Goal: Task Accomplishment & Management: Manage account settings

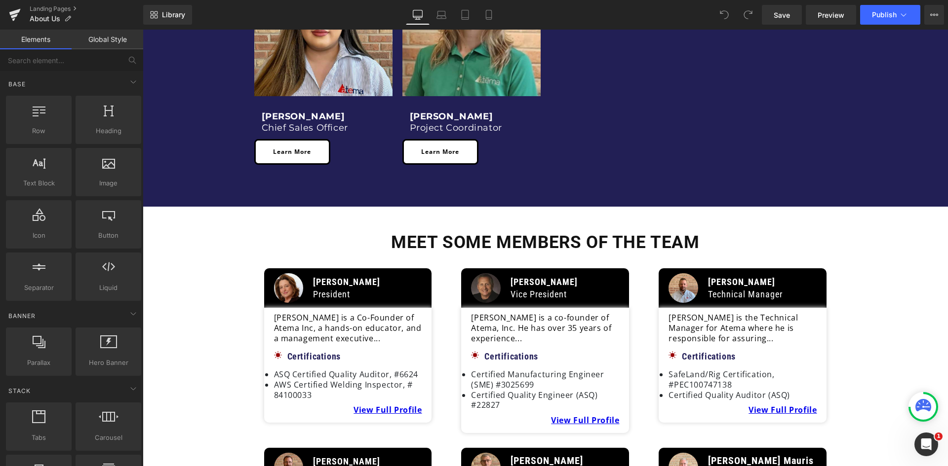
scroll to position [1135, 0]
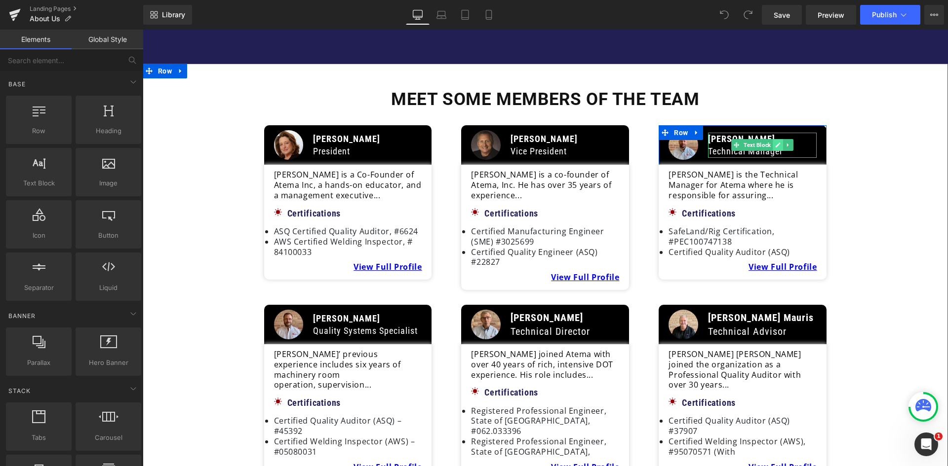
click at [775, 142] on icon at bounding box center [777, 145] width 5 height 6
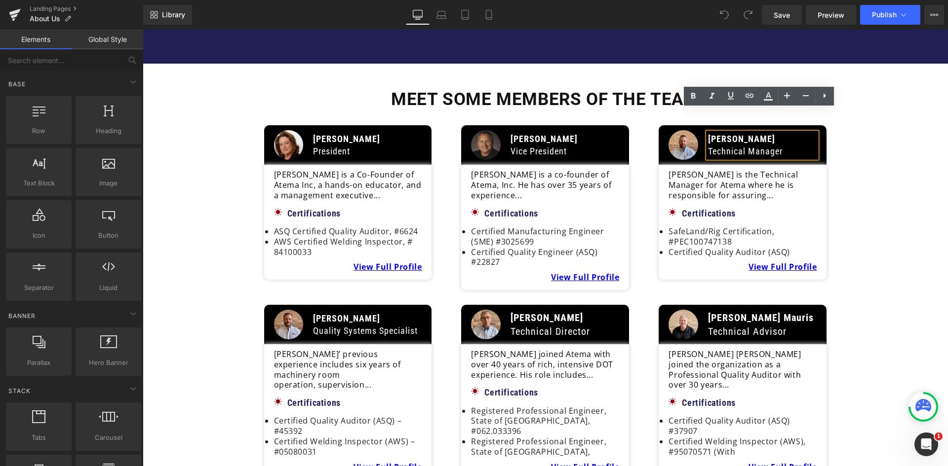
click at [779, 145] on p "Technical Manager" at bounding box center [762, 151] width 109 height 12
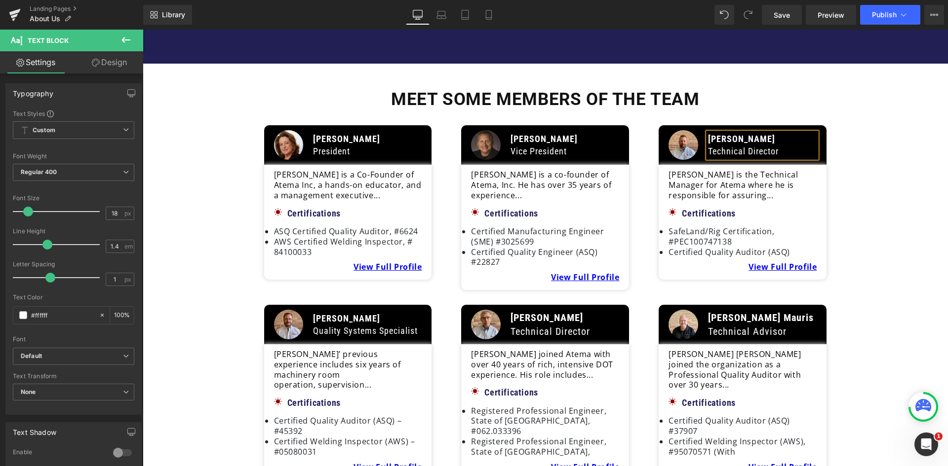
click at [897, 205] on div "Meet some members of the team Heading Image Anna Petroski President Text Block …" at bounding box center [545, 444] width 805 height 712
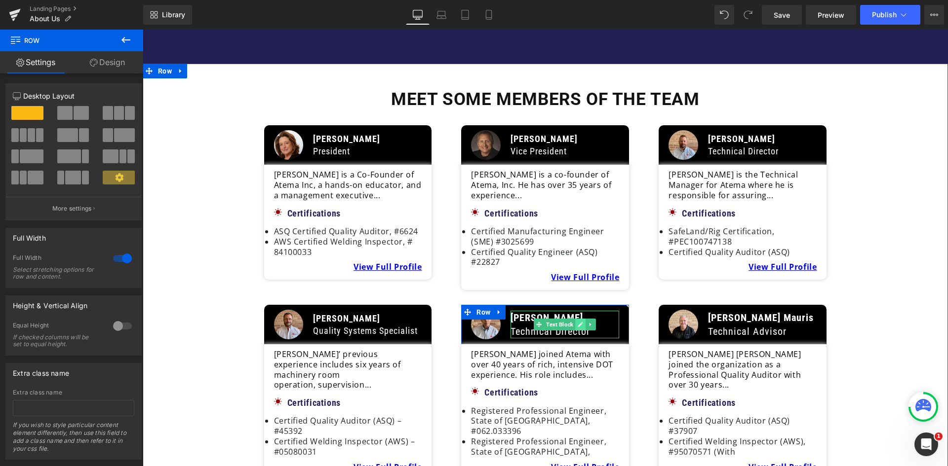
click at [578, 322] on icon at bounding box center [580, 325] width 5 height 6
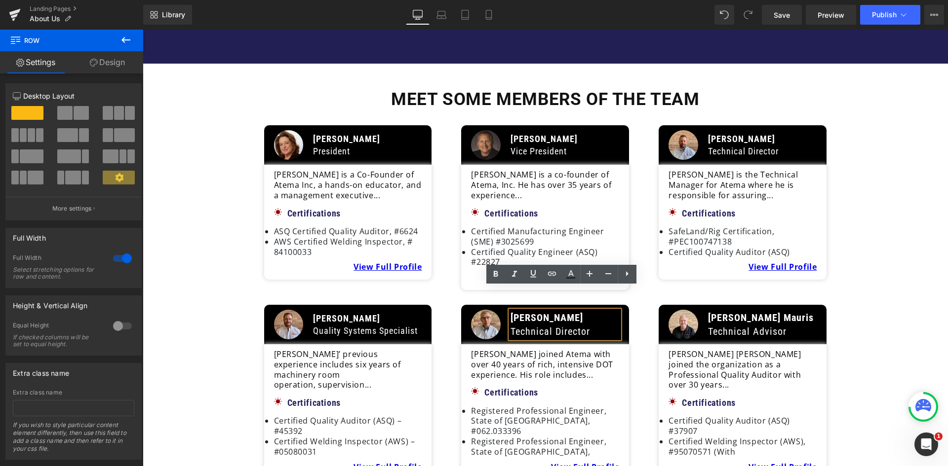
click at [588, 325] on p "Technical Director" at bounding box center [564, 332] width 109 height 14
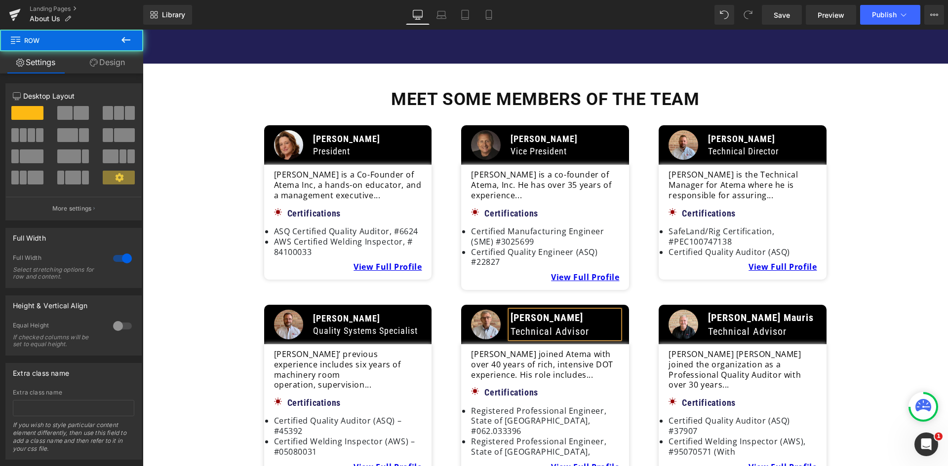
click at [883, 309] on div "Meet some members of the team Heading Image Anna Petroski President Text Block …" at bounding box center [545, 444] width 805 height 712
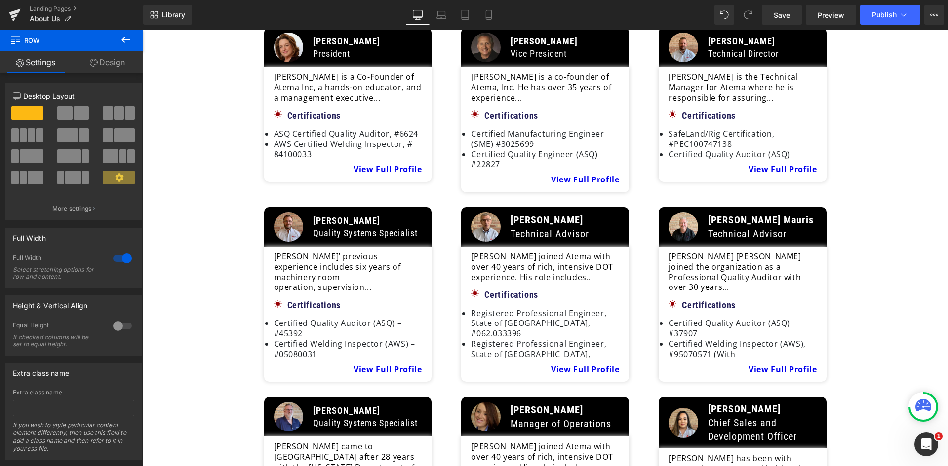
scroll to position [1283, 0]
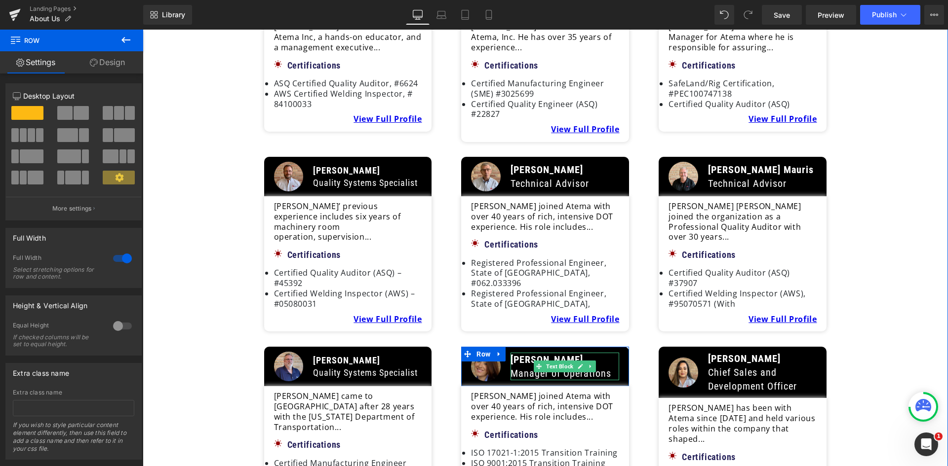
click at [606, 367] on p "Manager of Operations" at bounding box center [564, 374] width 109 height 14
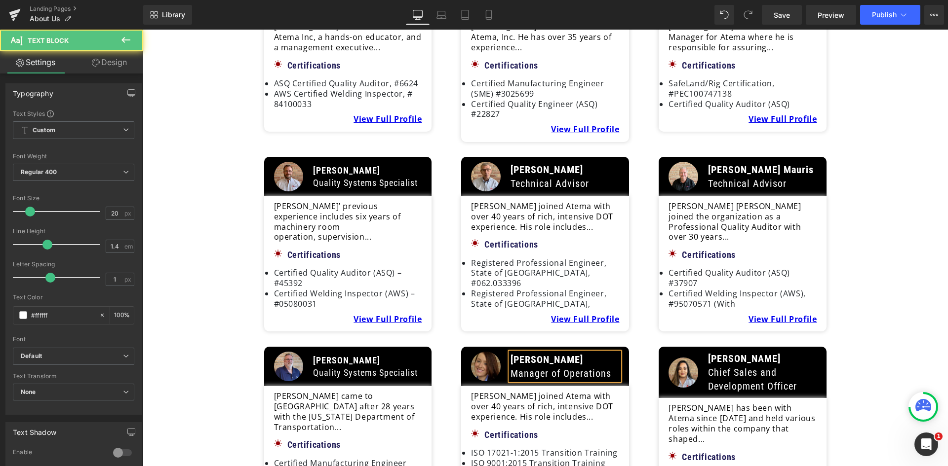
click at [601, 367] on p "Manager of Operations" at bounding box center [564, 374] width 109 height 14
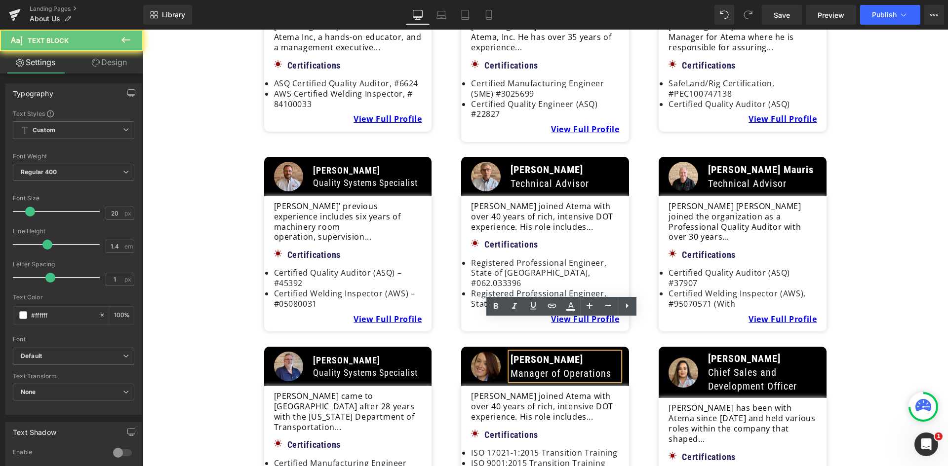
click at [605, 367] on p "Manager of Operations" at bounding box center [564, 374] width 109 height 14
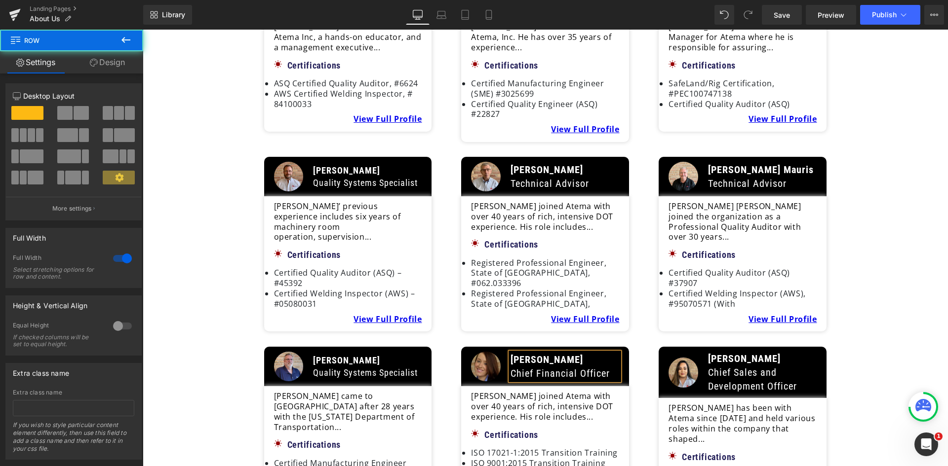
click at [864, 353] on div "Meet some members of the team Heading Image Anna Petroski President Text Block …" at bounding box center [545, 296] width 805 height 712
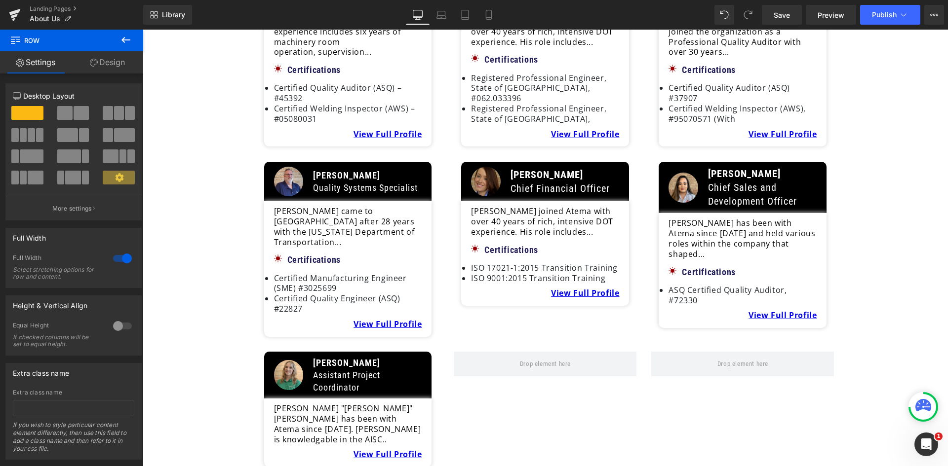
scroll to position [1481, 0]
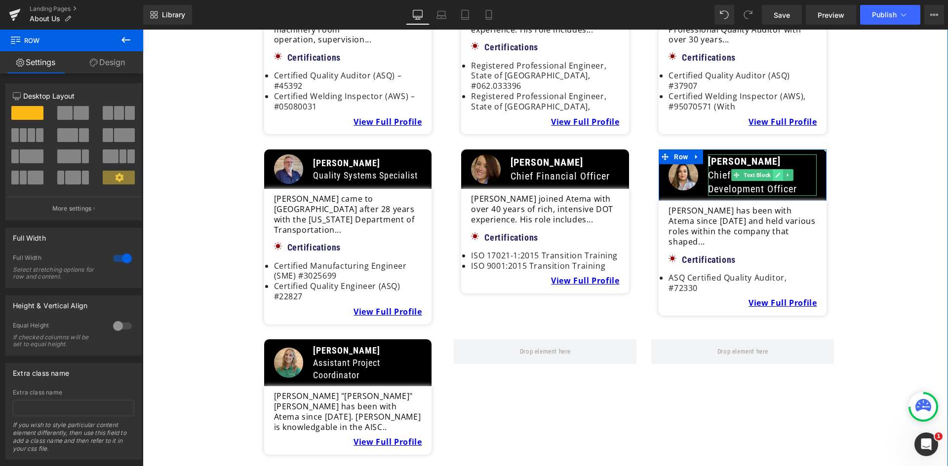
click at [776, 172] on icon at bounding box center [777, 175] width 5 height 6
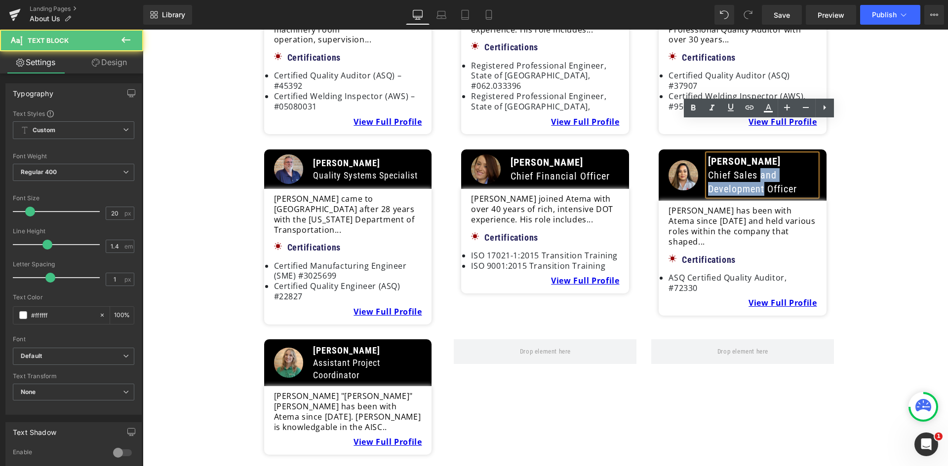
drag, startPoint x: 758, startPoint y: 143, endPoint x: 761, endPoint y: 154, distance: 11.9
click at [761, 168] on p "Chief Sales and Development Officer" at bounding box center [762, 182] width 109 height 28
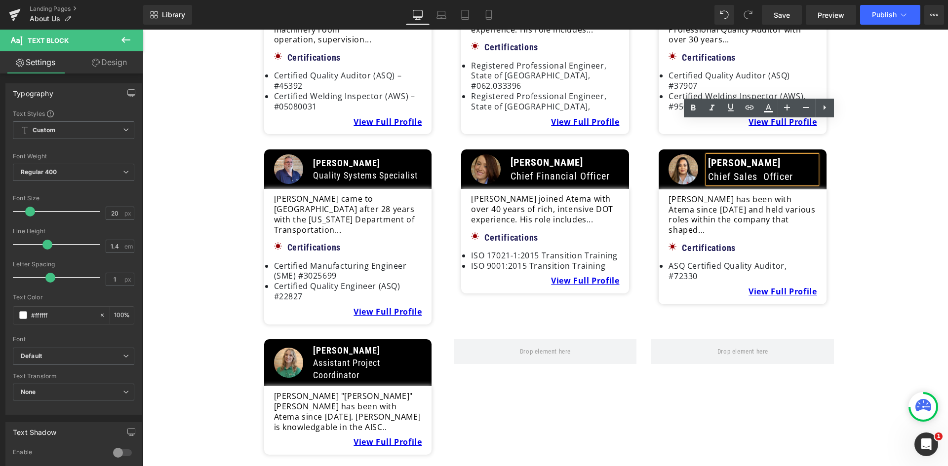
scroll to position [1482, 0]
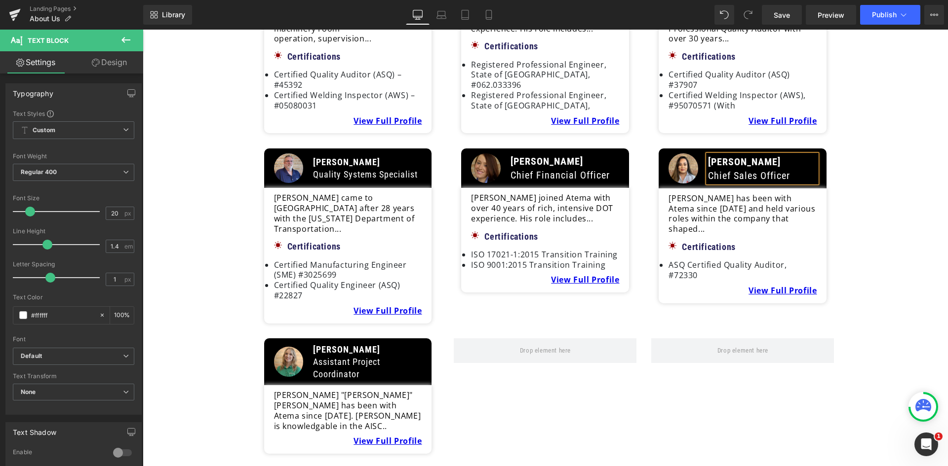
click at [842, 193] on div "Meet some members of the team Heading Image Anna Petroski President Text Block …" at bounding box center [545, 98] width 805 height 712
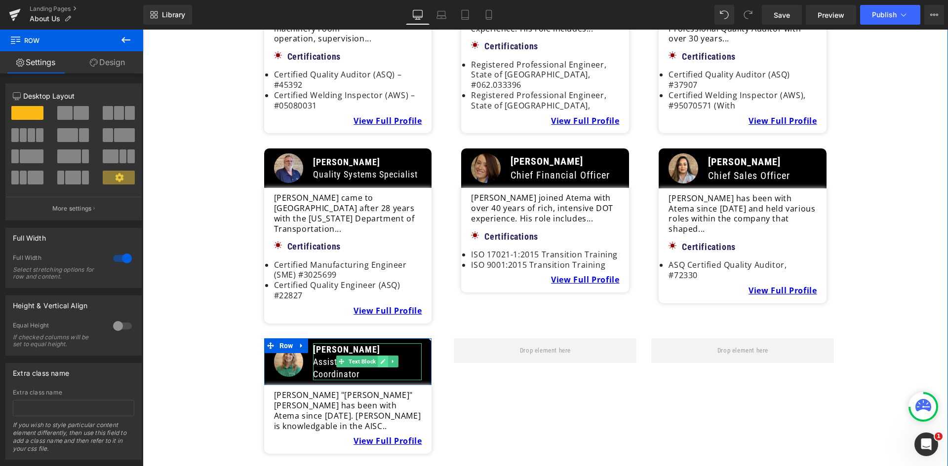
click at [378, 356] on link at bounding box center [383, 362] width 10 height 12
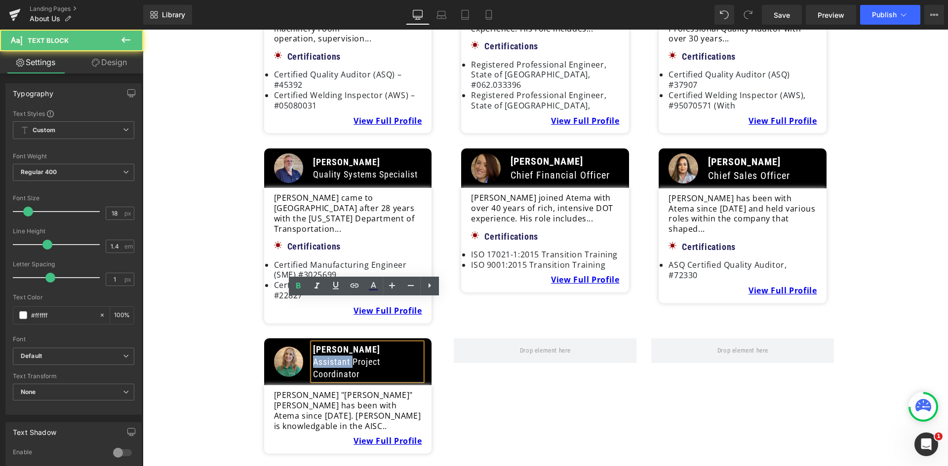
drag, startPoint x: 349, startPoint y: 317, endPoint x: 311, endPoint y: 320, distance: 37.6
click at [313, 356] on p "Assistant Project Coordinator" at bounding box center [367, 368] width 109 height 25
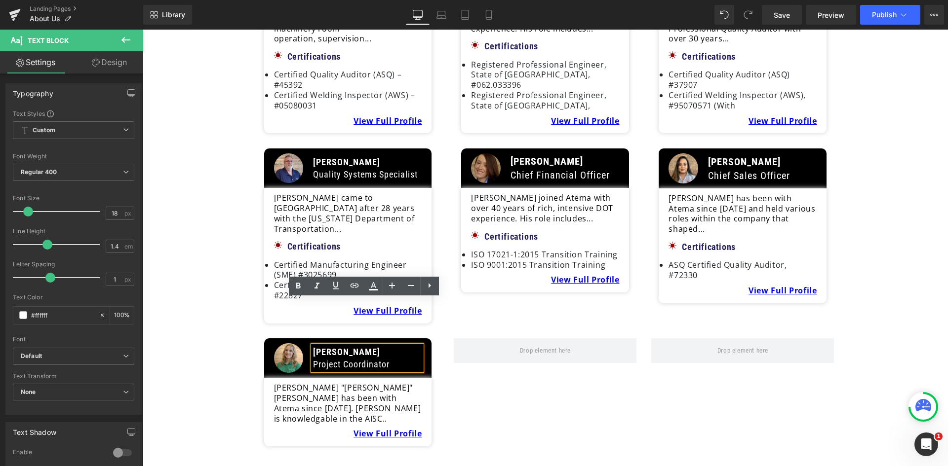
scroll to position [1484, 0]
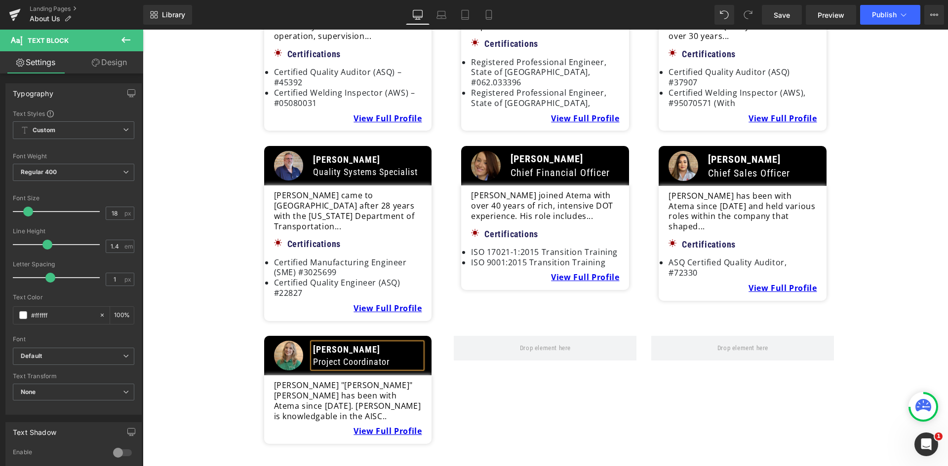
click at [514, 362] on div at bounding box center [544, 390] width 197 height 108
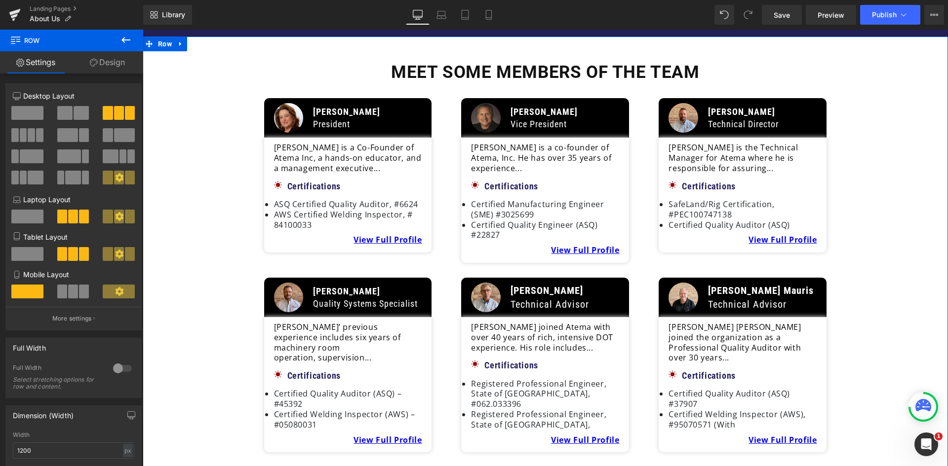
scroll to position [1139, 0]
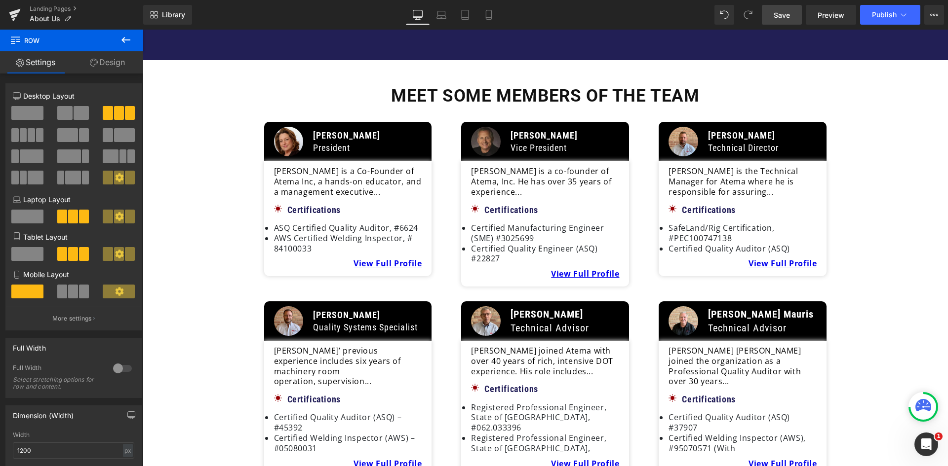
click at [783, 11] on span "Save" at bounding box center [781, 15] width 16 height 10
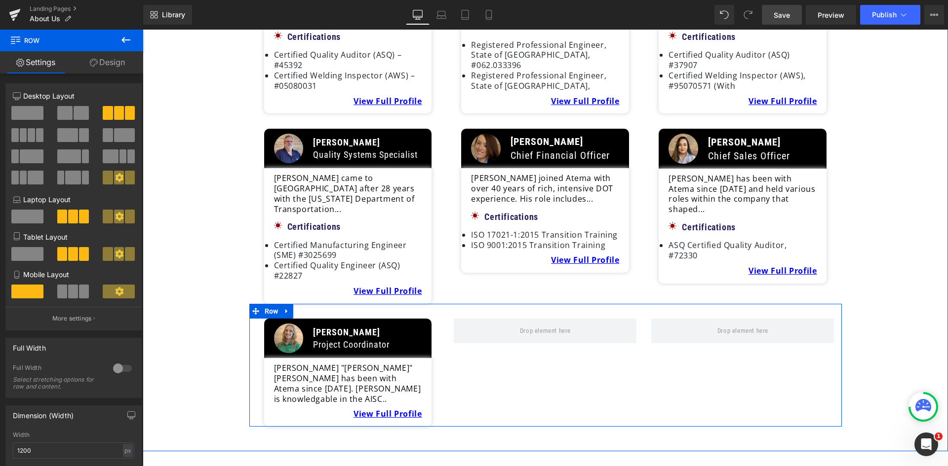
scroll to position [1484, 0]
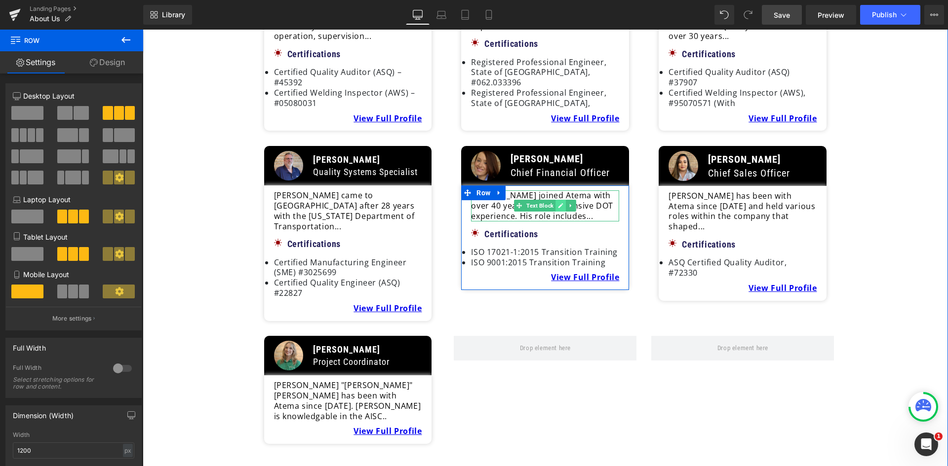
click at [558, 203] on icon at bounding box center [560, 206] width 5 height 6
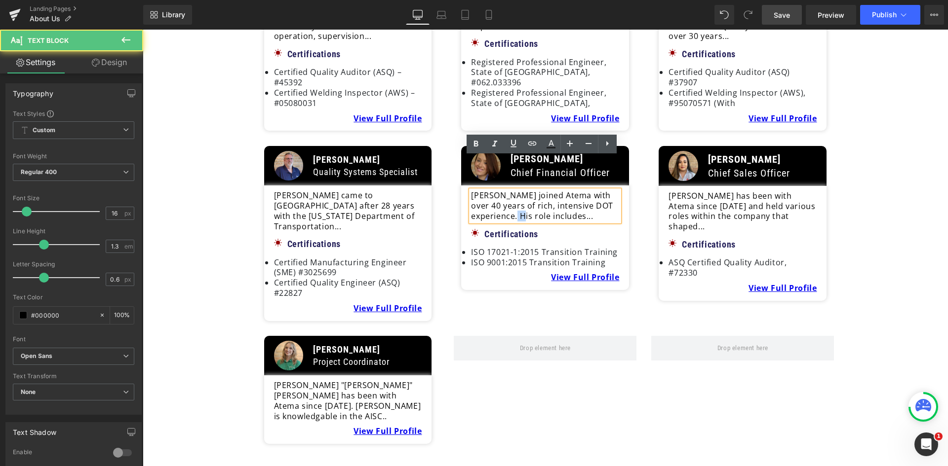
drag, startPoint x: 527, startPoint y: 183, endPoint x: 521, endPoint y: 183, distance: 5.9
click at [521, 191] on p "[PERSON_NAME] joined Atema with over 40 years of rich, intensive DOT experience…" at bounding box center [545, 206] width 148 height 31
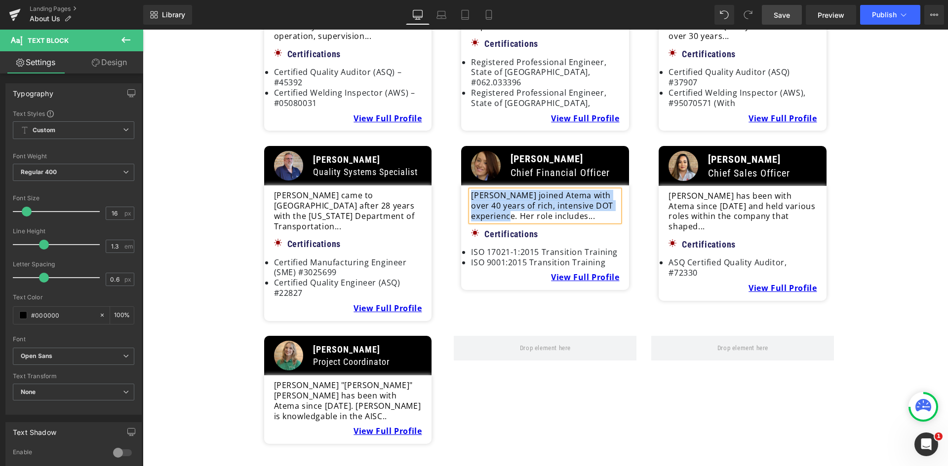
drag, startPoint x: 512, startPoint y: 183, endPoint x: 469, endPoint y: 165, distance: 46.7
click at [469, 186] on div "Jon Edwards joined Atema with over 40 years of rich, intensive DOT experience. …" at bounding box center [545, 238] width 168 height 105
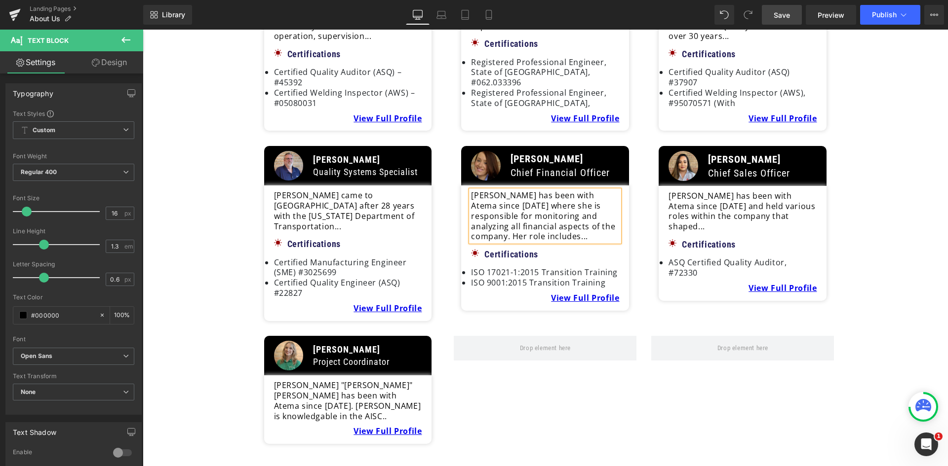
click at [606, 411] on div "Meet some members of the team Heading Image Anna Petroski President Text Block …" at bounding box center [545, 92] width 805 height 754
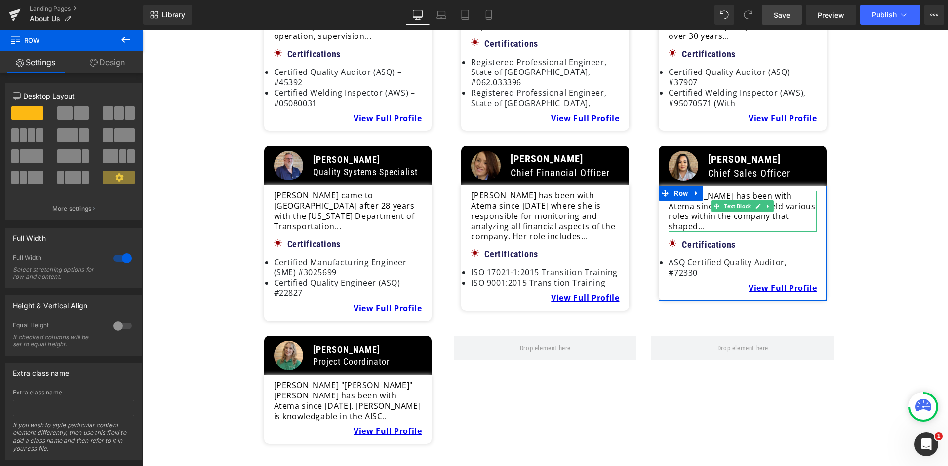
click at [786, 191] on p "[PERSON_NAME] has been with Atema since [DATE] and held various roles within th…" at bounding box center [742, 211] width 148 height 41
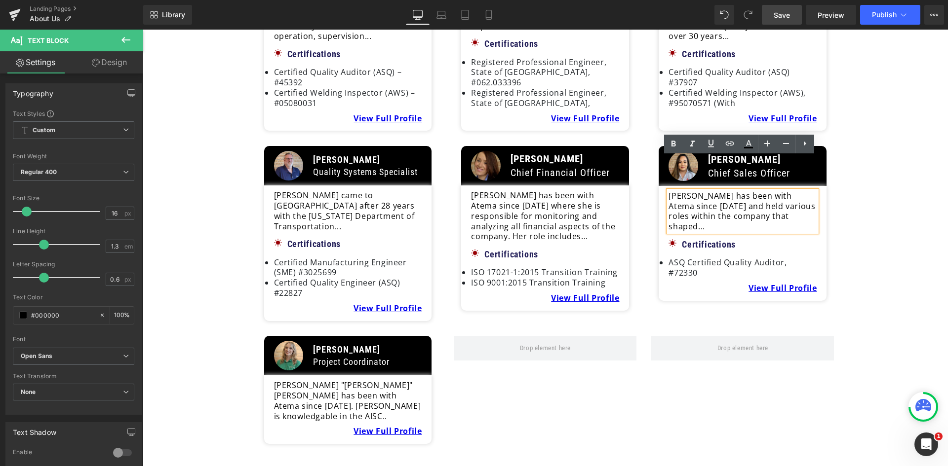
click at [805, 191] on p "[PERSON_NAME] has been with Atema since [DATE] and held various roles within th…" at bounding box center [742, 211] width 148 height 41
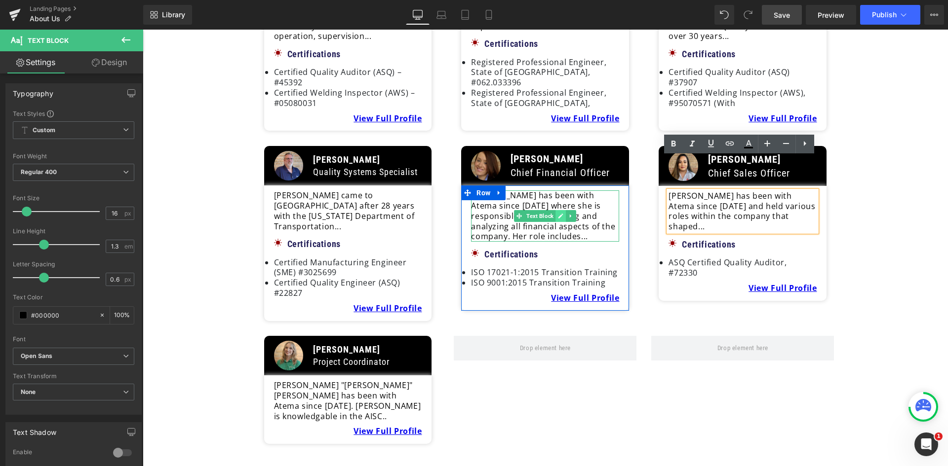
click at [558, 213] on icon at bounding box center [560, 216] width 5 height 6
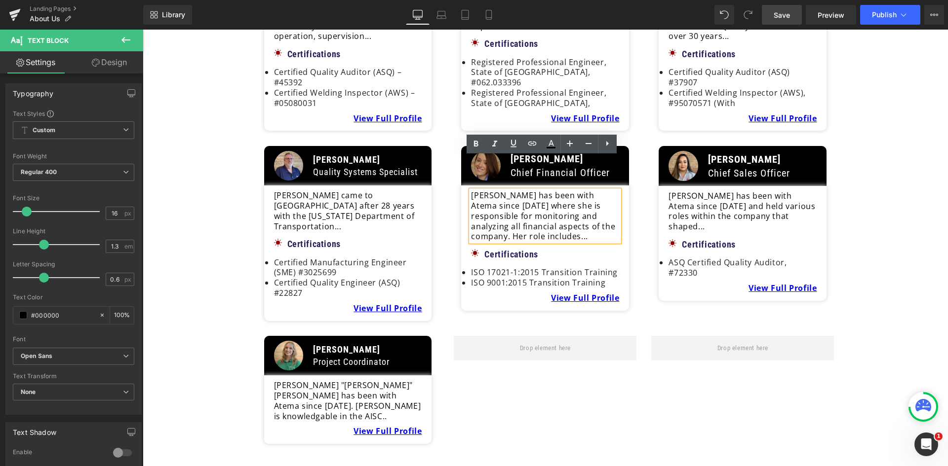
click at [558, 204] on p "Klaudia has been with Atema since 2013 where she is responsible for monitoring …" at bounding box center [545, 216] width 148 height 51
drag, startPoint x: 565, startPoint y: 202, endPoint x: 565, endPoint y: 195, distance: 6.9
click at [565, 195] on p "Klaudia has been with Atema since 2013 where she is responsible for monitoring …" at bounding box center [545, 216] width 148 height 51
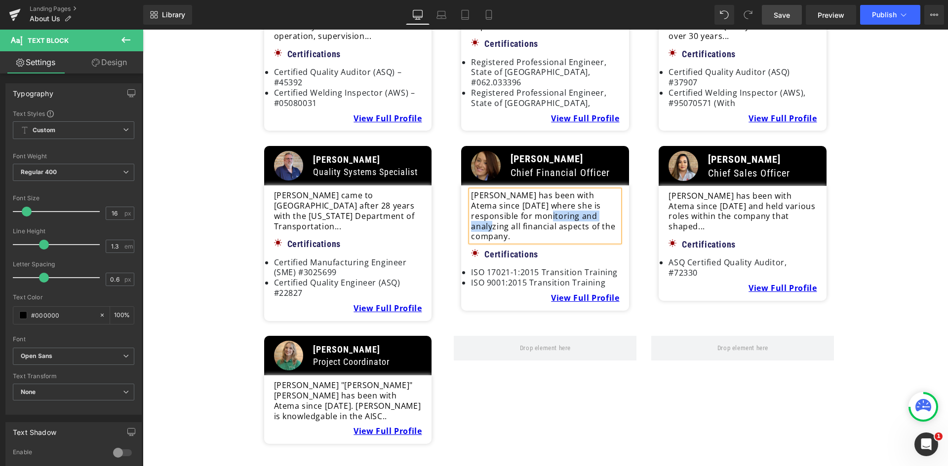
drag, startPoint x: 579, startPoint y: 180, endPoint x: 515, endPoint y: 183, distance: 64.2
click at [515, 191] on p "Klaudia has been with Atema since 2013 where she is responsible for monitoring …" at bounding box center [545, 216] width 148 height 51
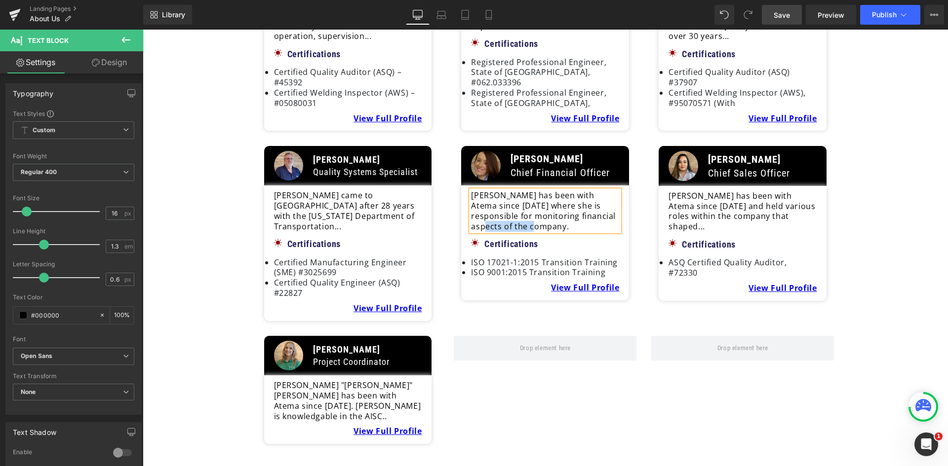
drag, startPoint x: 584, startPoint y: 190, endPoint x: 591, endPoint y: 184, distance: 8.7
click at [591, 191] on p "Klaudia has been with Atema since 2013 where she is responsible for monitoring …" at bounding box center [545, 211] width 148 height 41
click at [865, 242] on div "Meet some members of the team Heading Image Anna Petroski President Text Block …" at bounding box center [545, 91] width 805 height 705
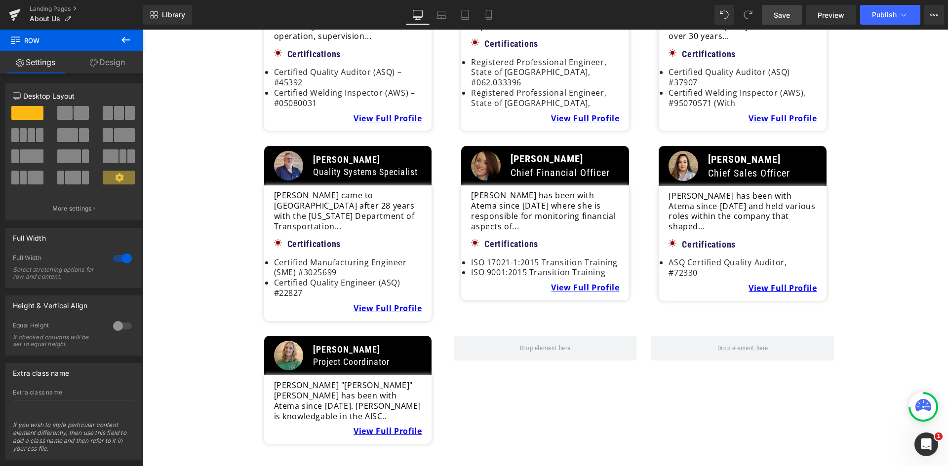
drag, startPoint x: 786, startPoint y: 21, endPoint x: 733, endPoint y: 155, distance: 144.5
click at [786, 21] on link "Save" at bounding box center [782, 15] width 40 height 20
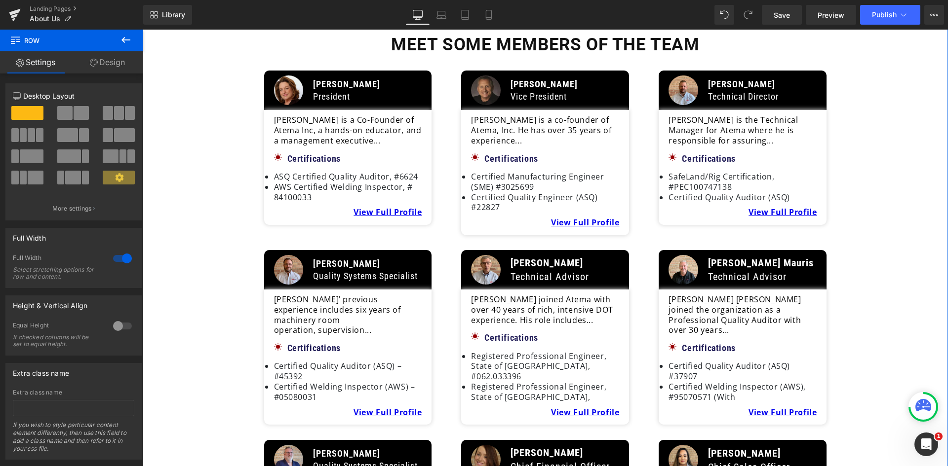
scroll to position [1188, 0]
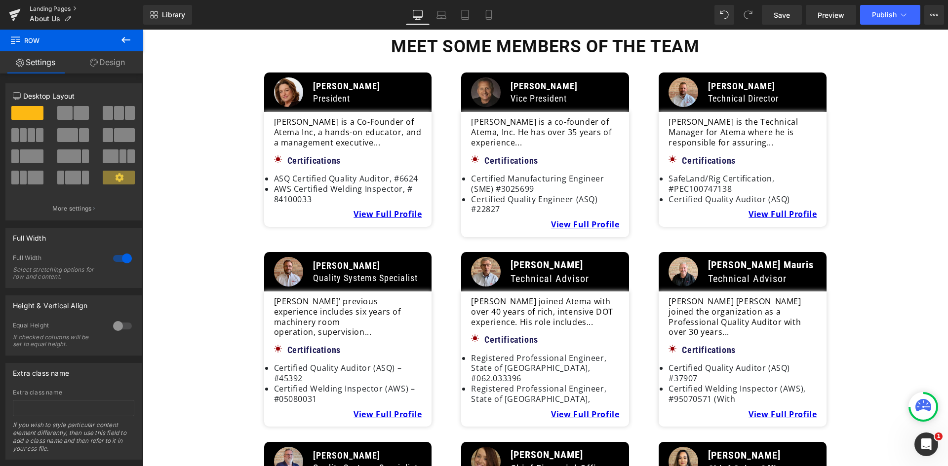
click at [43, 8] on link "Landing Pages" at bounding box center [87, 9] width 114 height 8
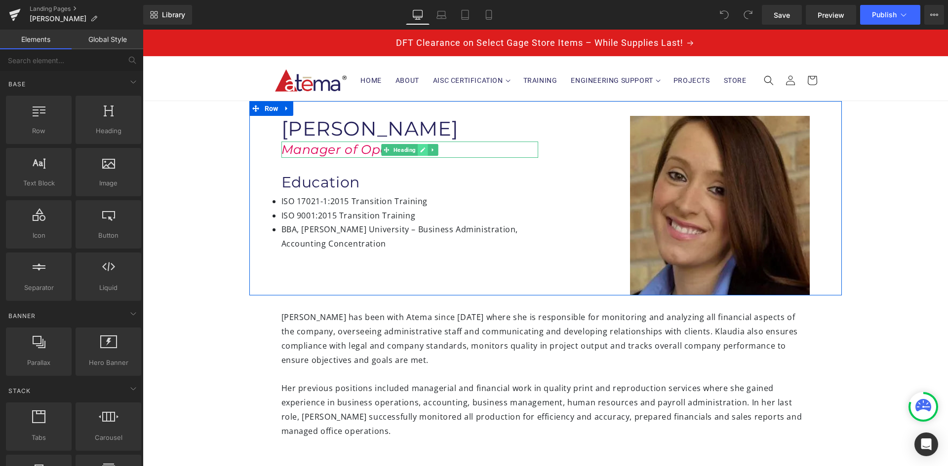
click at [418, 151] on link at bounding box center [423, 150] width 10 height 12
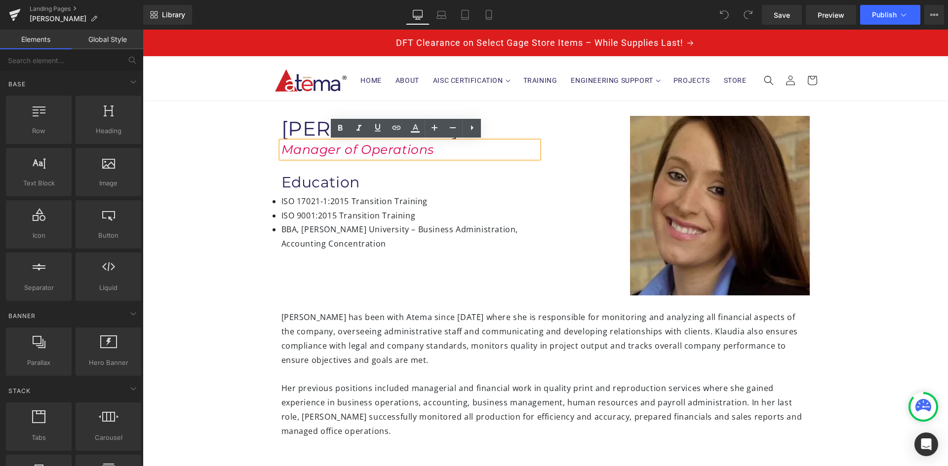
click at [433, 150] on h1 "Manager of Operations" at bounding box center [409, 150] width 257 height 16
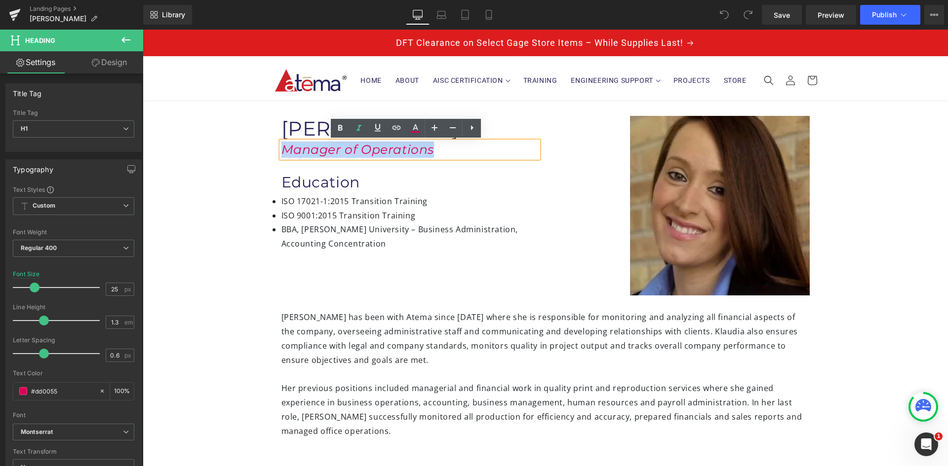
drag, startPoint x: 430, startPoint y: 150, endPoint x: 277, endPoint y: 152, distance: 153.0
click at [281, 152] on h1 "Manager of Operations" at bounding box center [409, 150] width 257 height 16
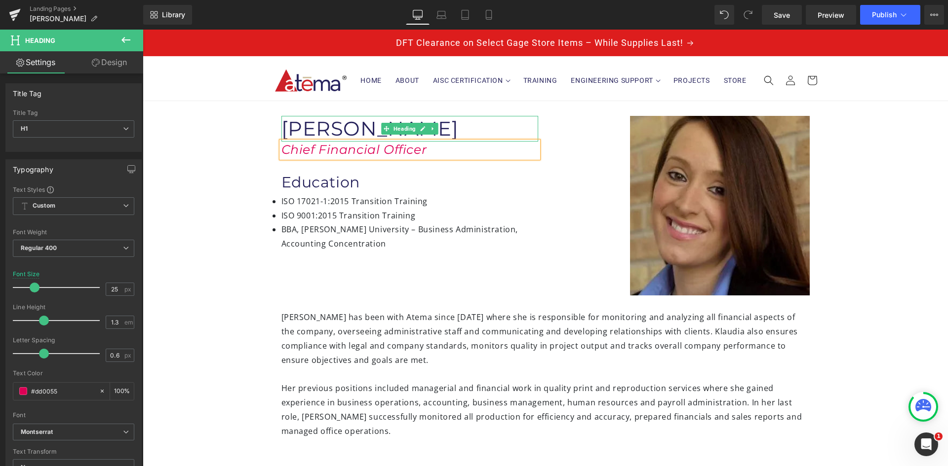
click at [442, 123] on h1 "[PERSON_NAME]" at bounding box center [409, 129] width 257 height 26
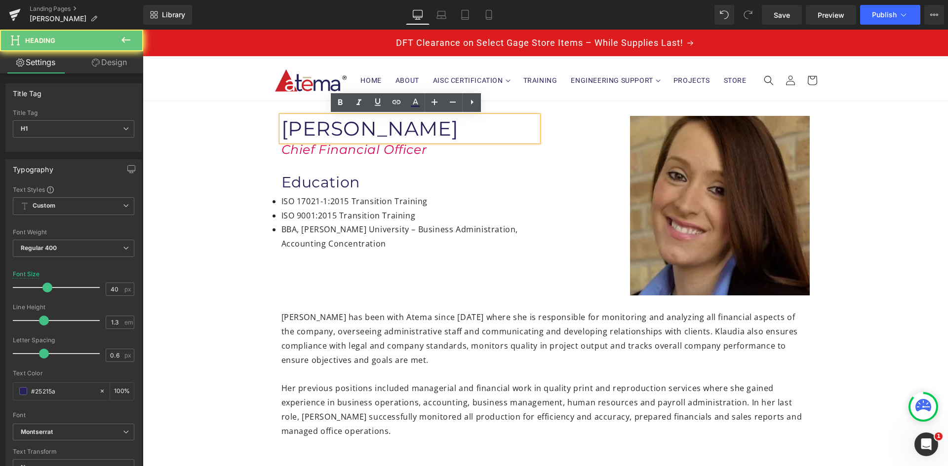
click at [438, 125] on h1 "[PERSON_NAME]" at bounding box center [409, 129] width 257 height 26
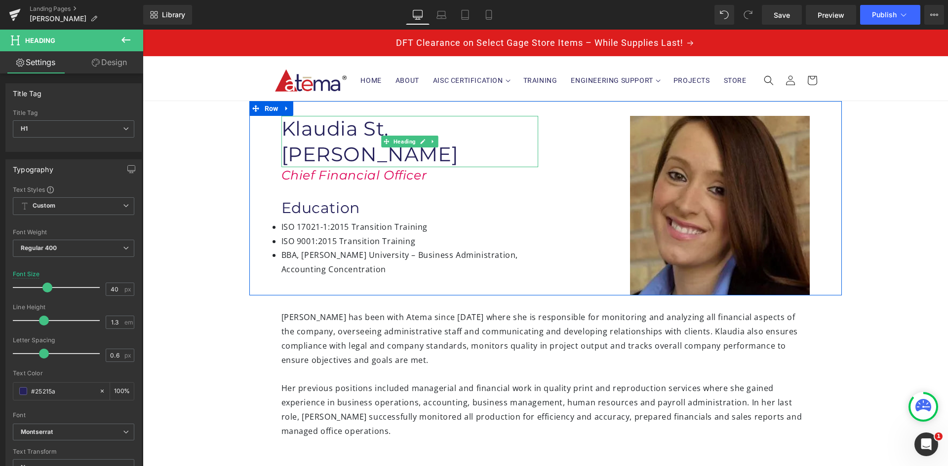
click at [376, 130] on h1 "Klaudia St.Ana" at bounding box center [409, 141] width 257 height 51
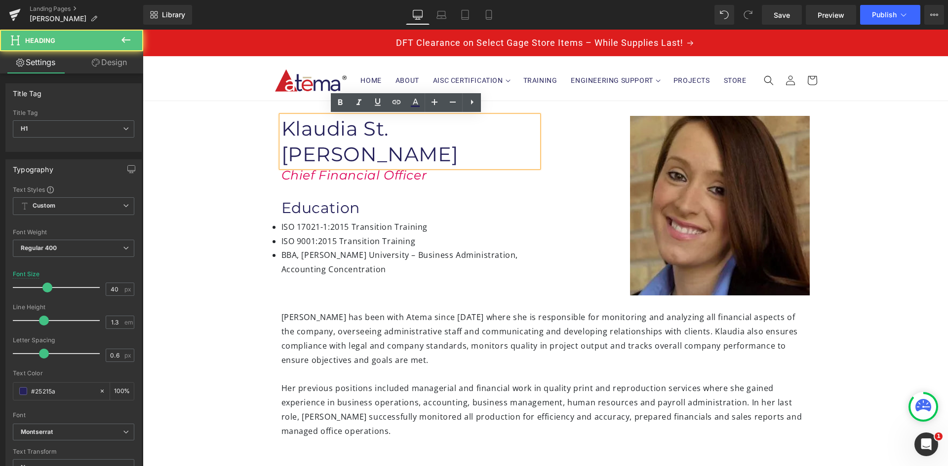
click at [378, 130] on h1 "Klaudia St.Ana" at bounding box center [409, 141] width 257 height 51
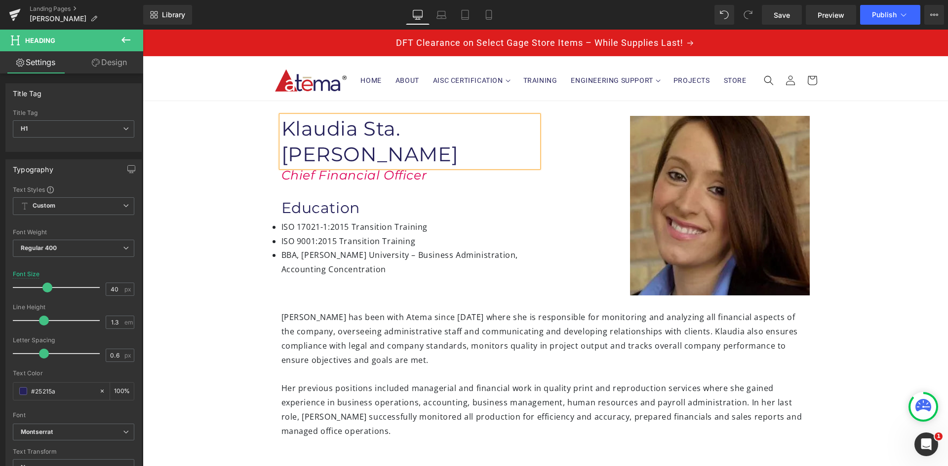
click at [500, 281] on div "Image Klaudia Sta.Ana Heading Chief Financial Officer Heading Education Heading…" at bounding box center [545, 198] width 592 height 194
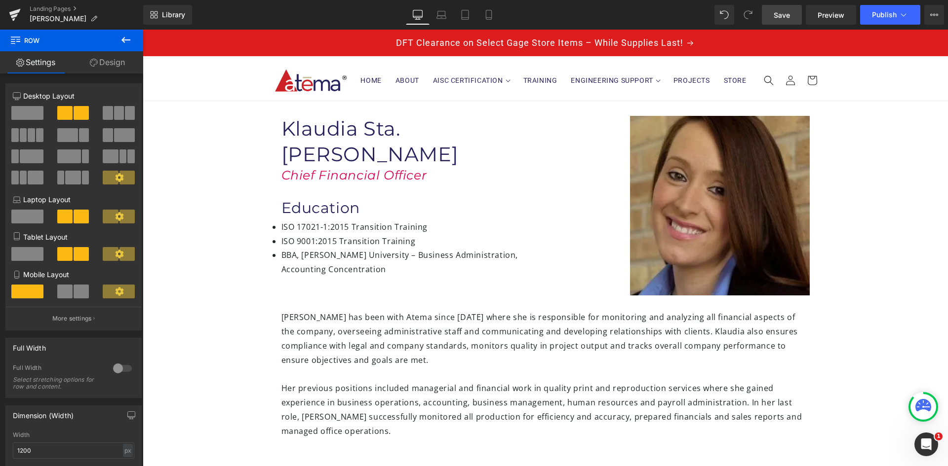
click at [790, 17] on span "Save" at bounding box center [781, 15] width 16 height 10
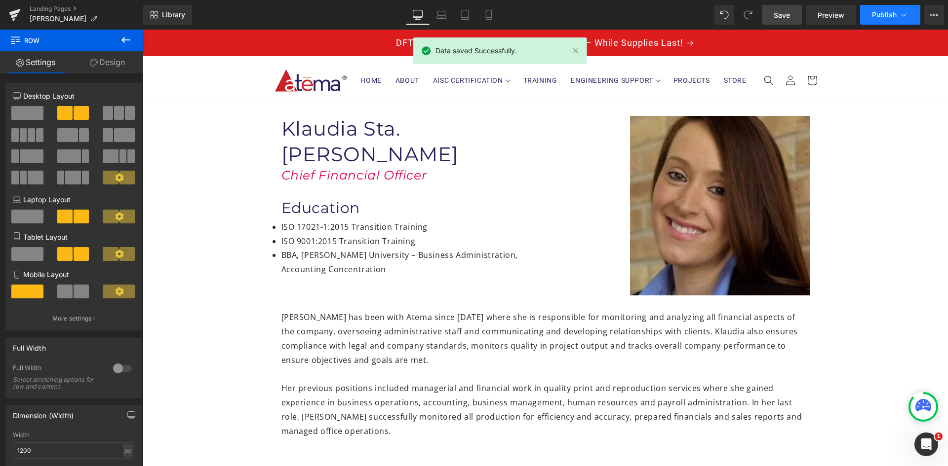
click at [882, 11] on span "Publish" at bounding box center [884, 15] width 25 height 8
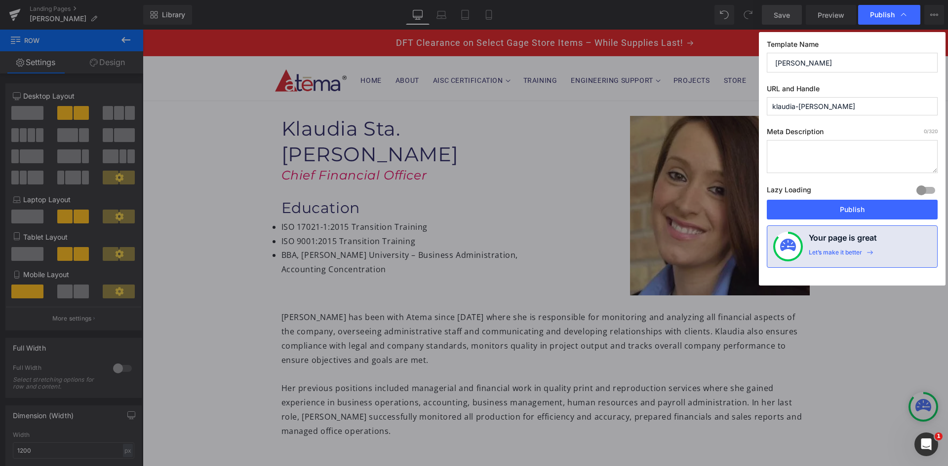
click at [838, 61] on input "[PERSON_NAME]" at bounding box center [852, 63] width 171 height 20
drag, startPoint x: 837, startPoint y: 61, endPoint x: 814, endPoint y: 64, distance: 23.3
click at [814, 64] on input "[PERSON_NAME]" at bounding box center [852, 63] width 171 height 20
type input "Klaudia Sta.[PERSON_NAME]"
drag, startPoint x: 830, startPoint y: 105, endPoint x: 799, endPoint y: 108, distance: 31.7
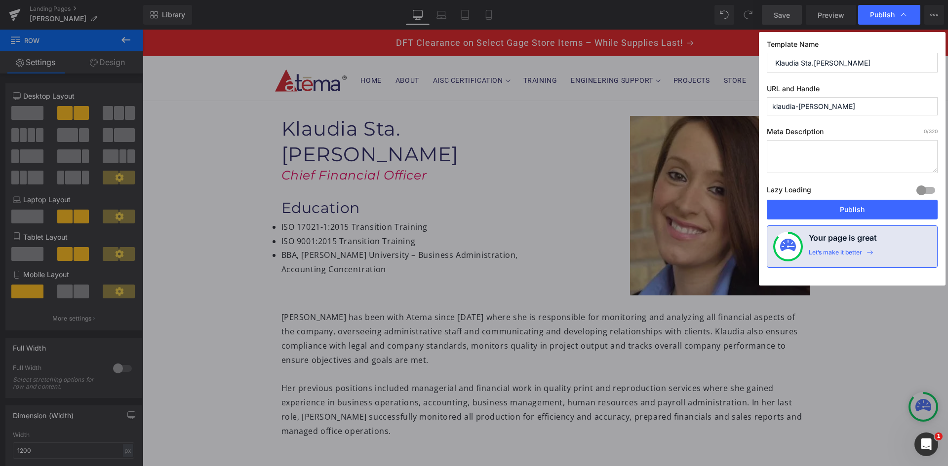
click at [799, 108] on input "klaudia-rybacki" at bounding box center [852, 106] width 171 height 18
drag, startPoint x: 829, startPoint y: 108, endPoint x: 809, endPoint y: 107, distance: 20.2
click at [809, 107] on input "klaudia-sta.ana" at bounding box center [852, 106] width 171 height 18
type input "klaudia-staana"
click at [870, 152] on textarea at bounding box center [852, 156] width 171 height 33
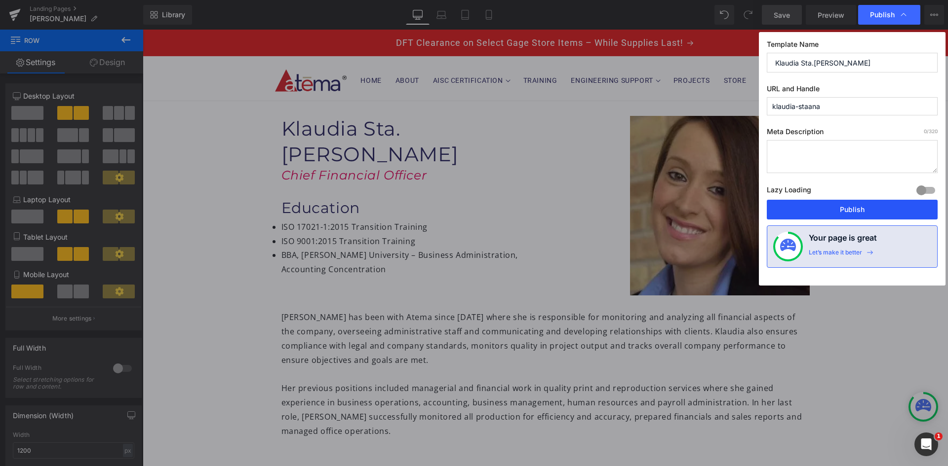
click at [838, 206] on button "Publish" at bounding box center [852, 210] width 171 height 20
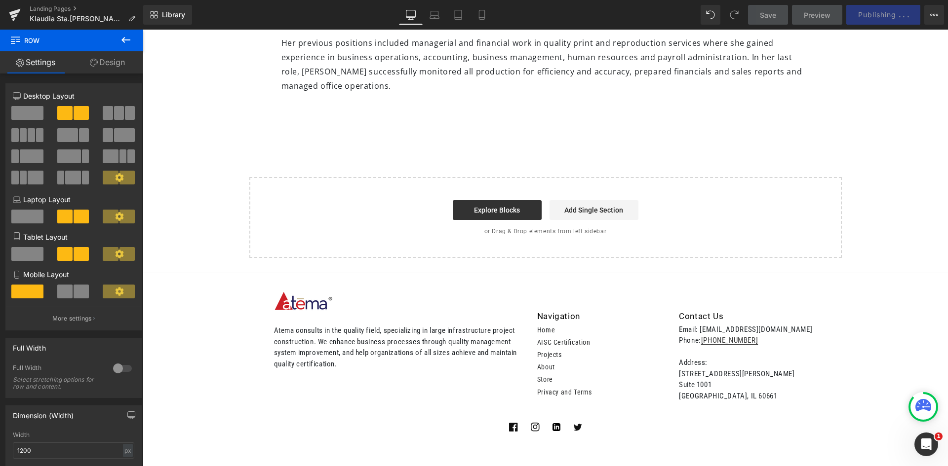
scroll to position [148, 0]
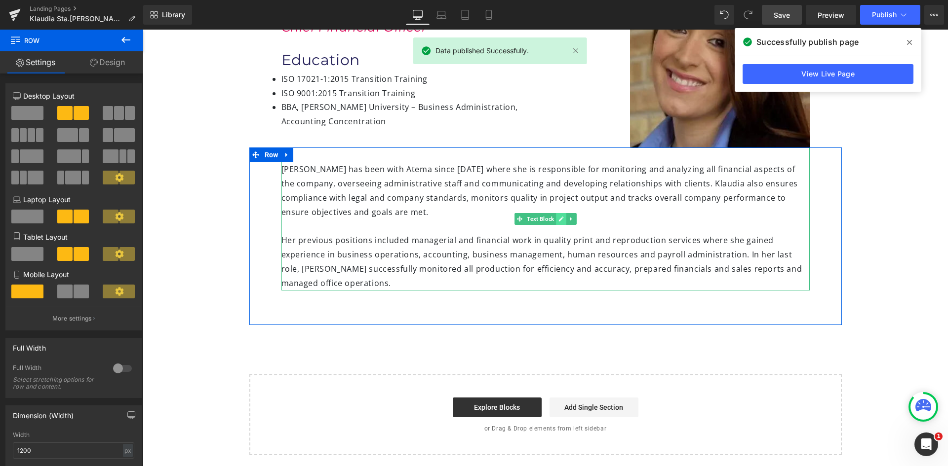
click at [556, 218] on link at bounding box center [561, 219] width 10 height 12
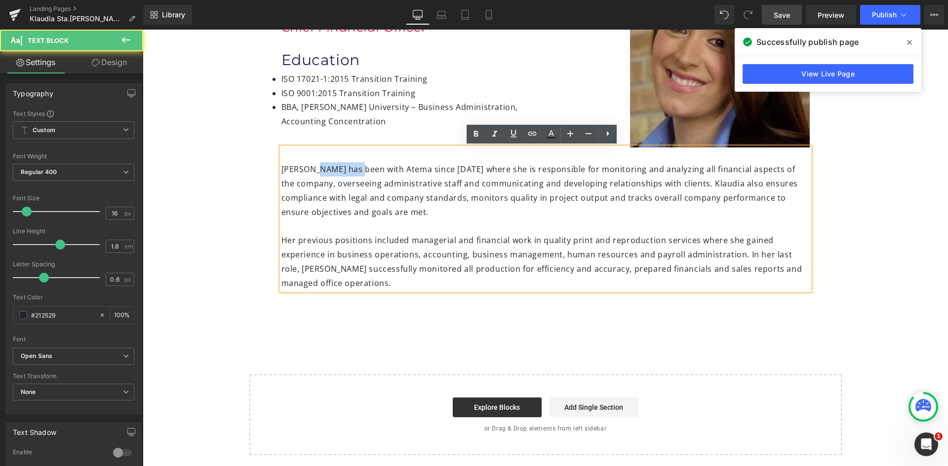
drag, startPoint x: 350, startPoint y: 169, endPoint x: 310, endPoint y: 169, distance: 40.0
click at [310, 169] on div "Klaudia M. Rybacki has been with Atema since October 2013 where she is responsi…" at bounding box center [545, 219] width 528 height 143
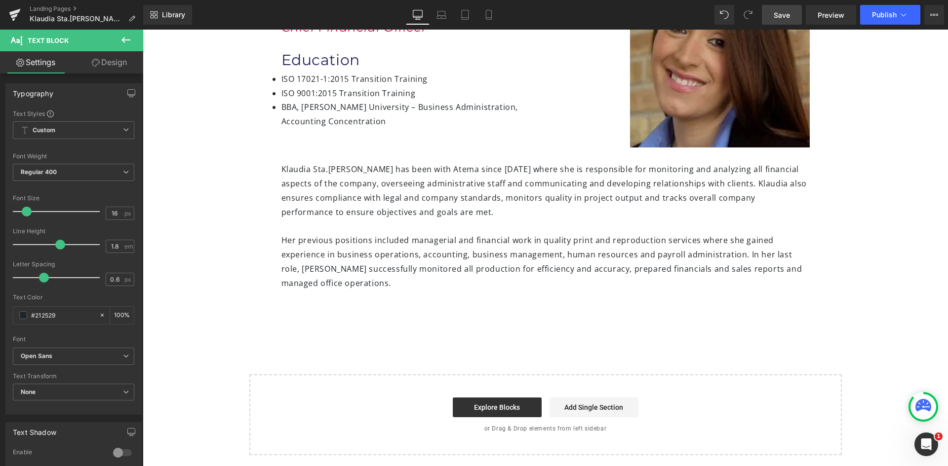
click at [785, 20] on span "Save" at bounding box center [781, 15] width 16 height 10
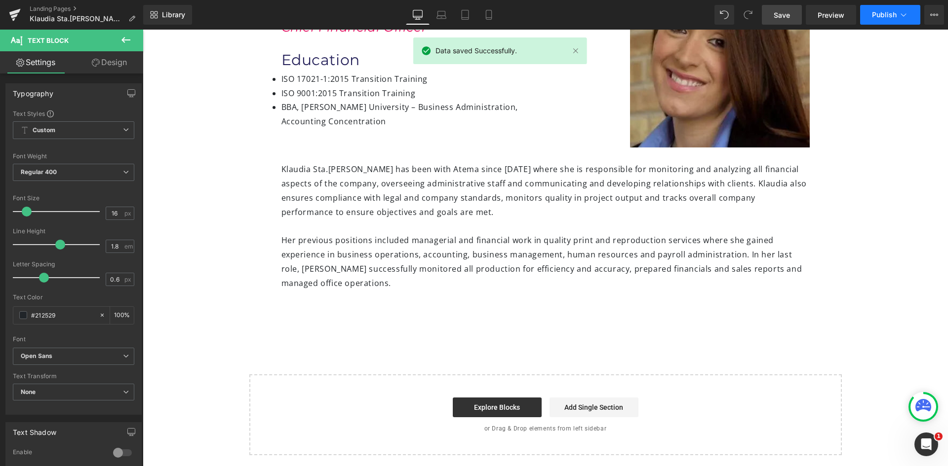
click at [874, 14] on span "Publish" at bounding box center [884, 15] width 25 height 8
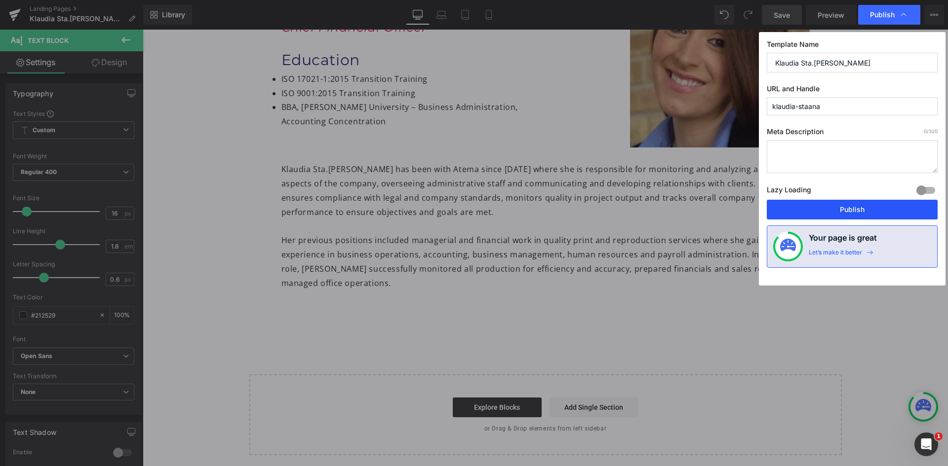
click at [862, 206] on button "Publish" at bounding box center [852, 210] width 171 height 20
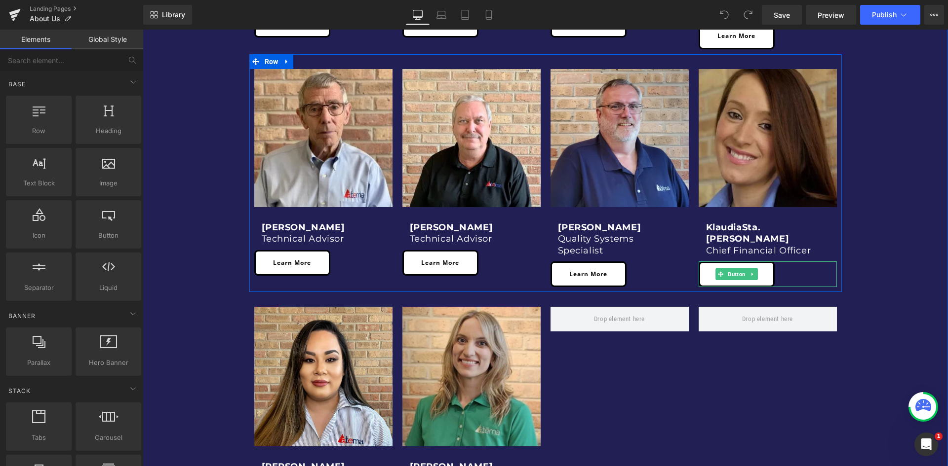
click at [761, 262] on link "Learn More" at bounding box center [736, 275] width 76 height 26
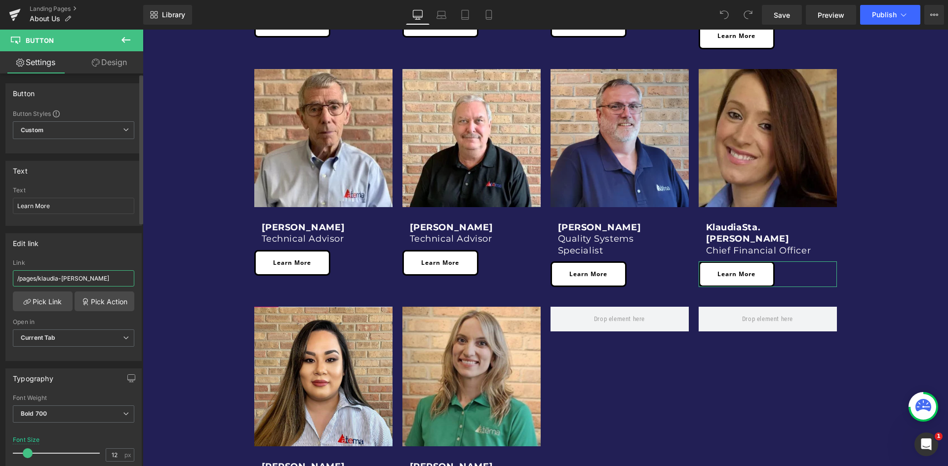
click at [91, 276] on input "/pages/klaudia-rybacki" at bounding box center [73, 278] width 121 height 16
drag, startPoint x: 105, startPoint y: 277, endPoint x: -49, endPoint y: 283, distance: 153.6
click at [0, 283] on html "You are previewing how the will restyle your page. You can not edit Elements in…" at bounding box center [474, 233] width 948 height 466
type input "https://atema.com/pages/klaudia-staana"
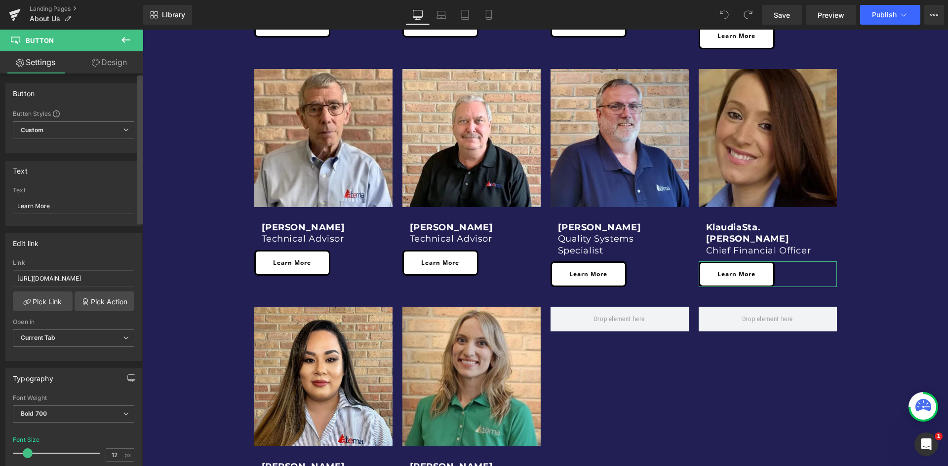
click at [141, 257] on div at bounding box center [140, 272] width 6 height 393
click at [771, 13] on link "Save" at bounding box center [782, 15] width 40 height 20
click at [53, 301] on link "Pick Link" at bounding box center [43, 302] width 60 height 20
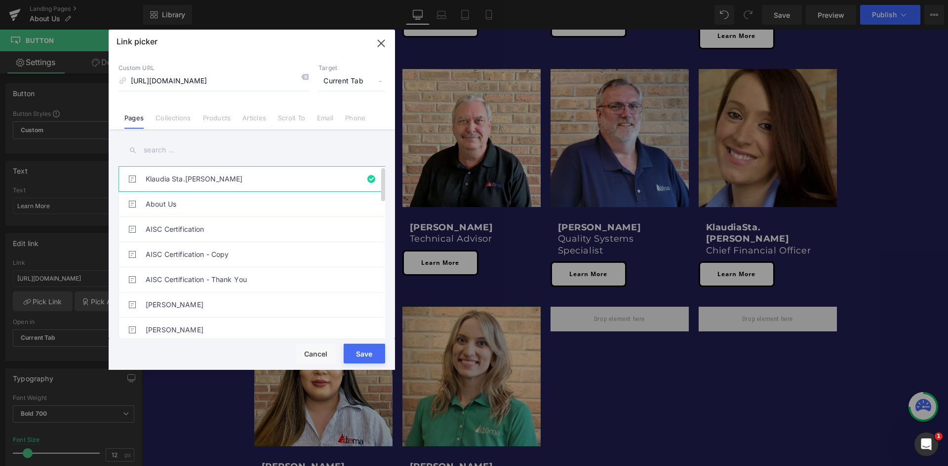
click at [204, 183] on link "Klaudia Sta.[PERSON_NAME]" at bounding box center [254, 179] width 217 height 25
click at [366, 351] on button "Save" at bounding box center [364, 354] width 41 height 20
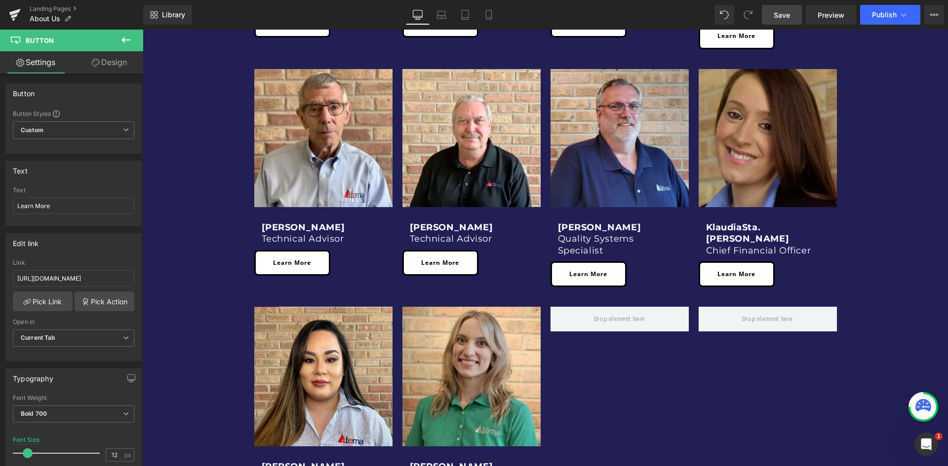
click at [788, 18] on span "Save" at bounding box center [781, 15] width 16 height 10
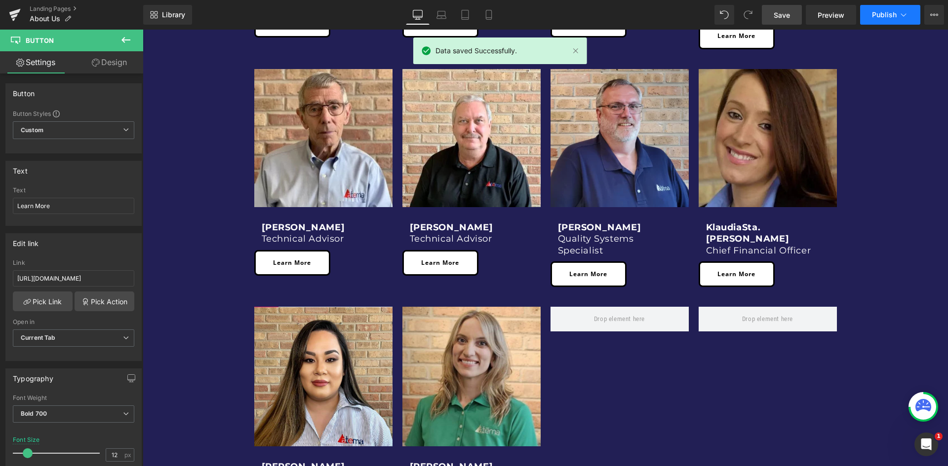
click at [887, 11] on span "Publish" at bounding box center [884, 15] width 25 height 8
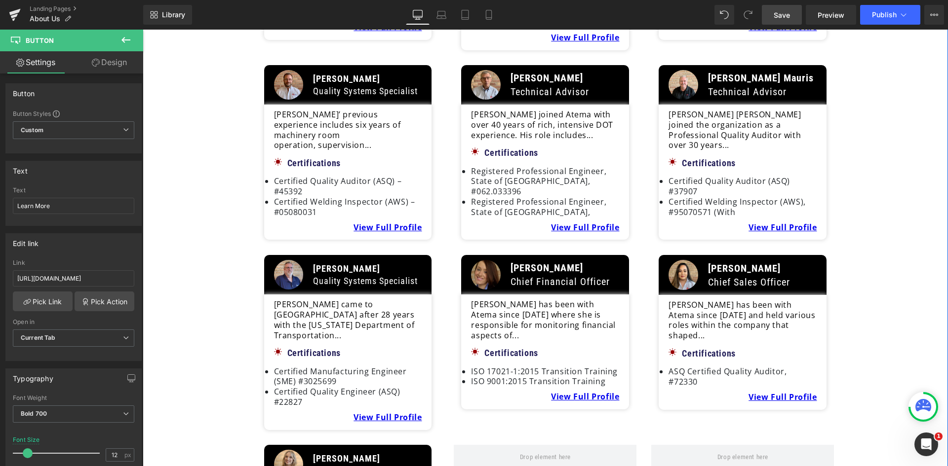
scroll to position [1431, 0]
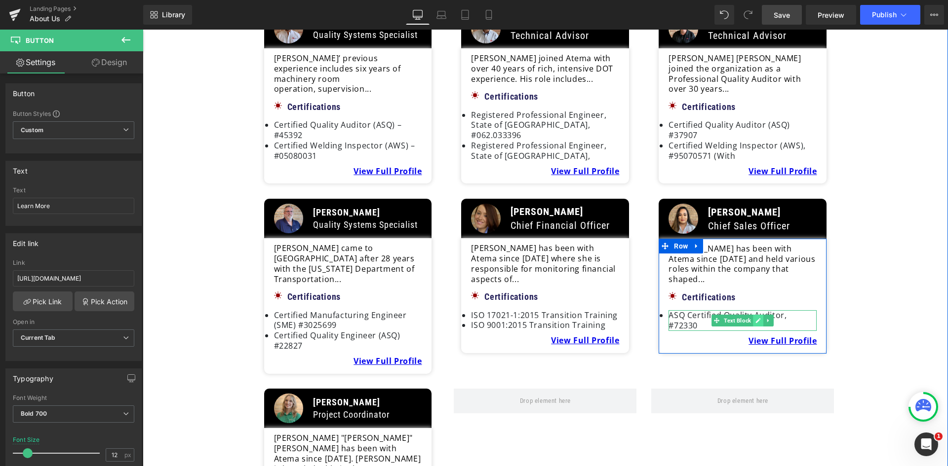
click at [755, 318] on icon at bounding box center [757, 321] width 5 height 6
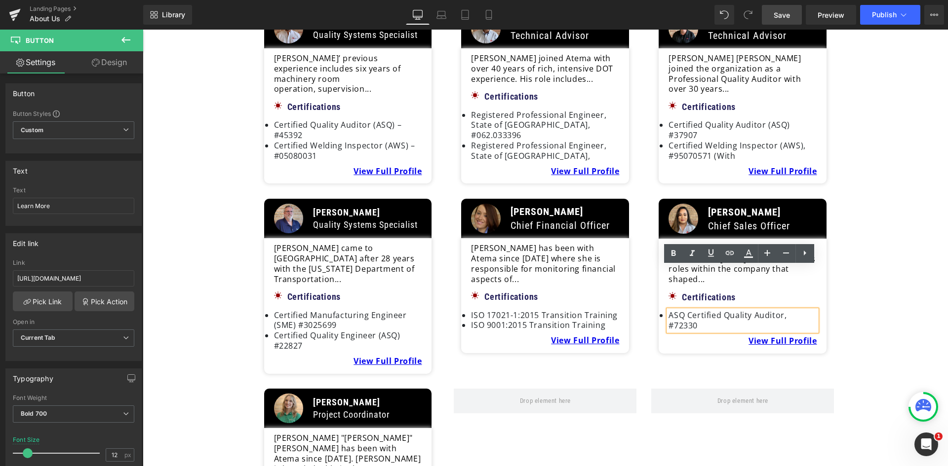
click at [683, 310] on li "ASQ Certified Quality Auditor, #72330" at bounding box center [742, 320] width 148 height 21
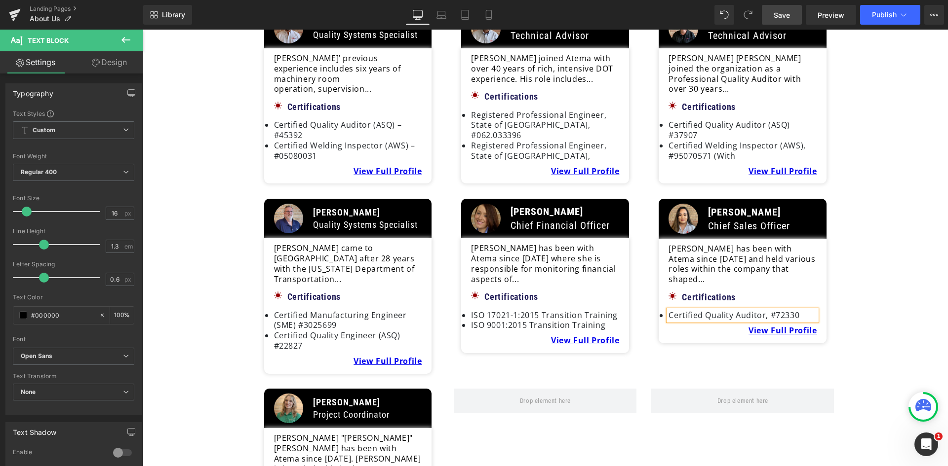
click at [760, 310] on li "Certified Quality Auditor, #72330" at bounding box center [742, 315] width 148 height 10
click at [875, 304] on div "Meet some members of the team Heading Image Anna Petroski President Text Block …" at bounding box center [545, 144] width 805 height 705
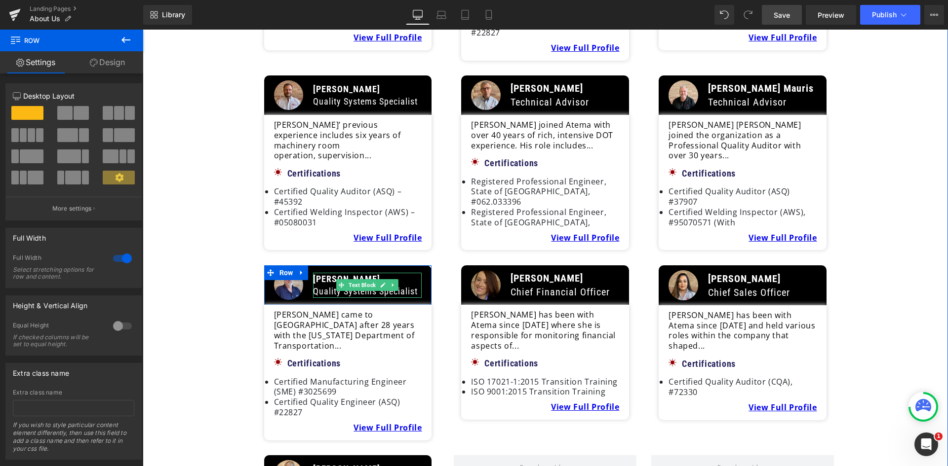
scroll to position [1382, 0]
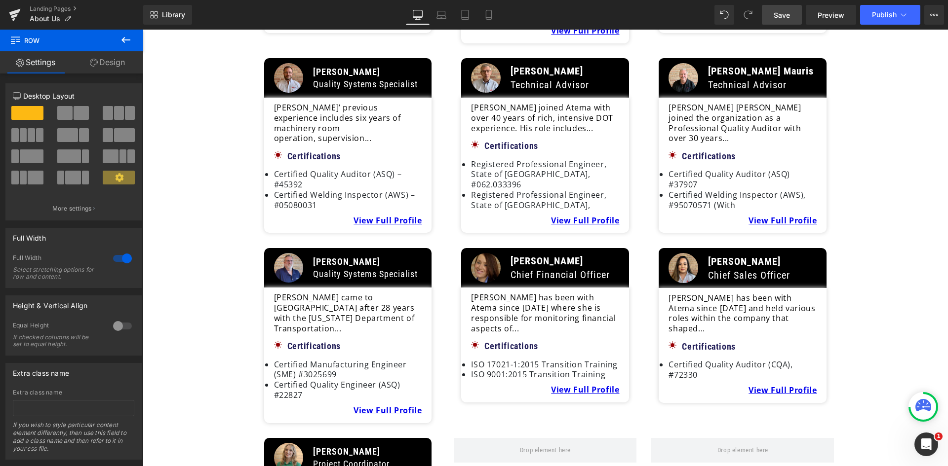
click at [776, 18] on span "Save" at bounding box center [781, 15] width 16 height 10
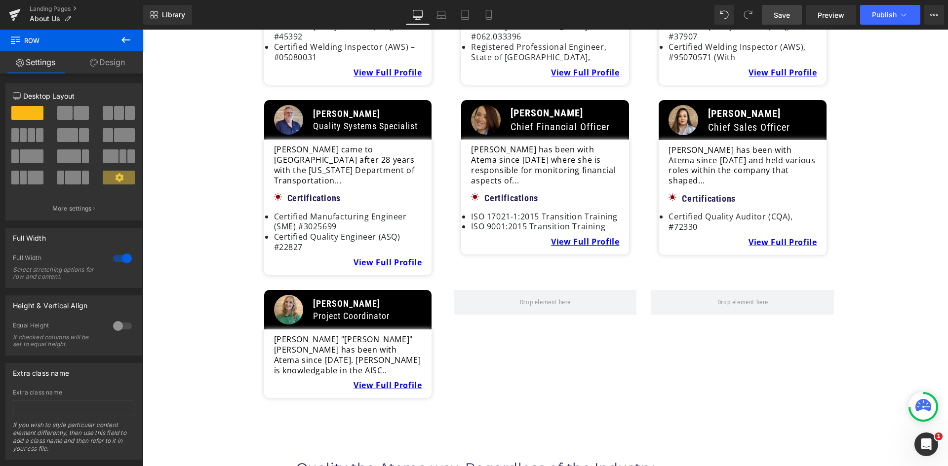
scroll to position [1481, 0]
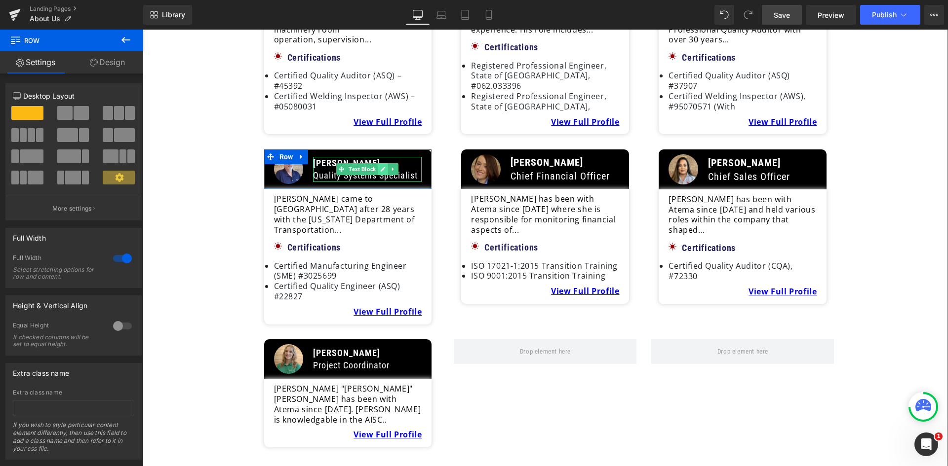
click at [378, 163] on link at bounding box center [383, 169] width 10 height 12
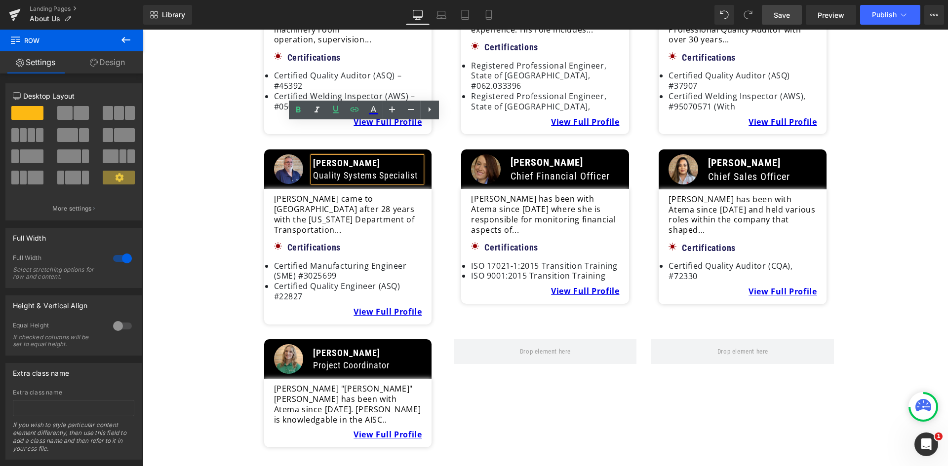
click at [359, 157] on p "[PERSON_NAME]" at bounding box center [367, 163] width 109 height 12
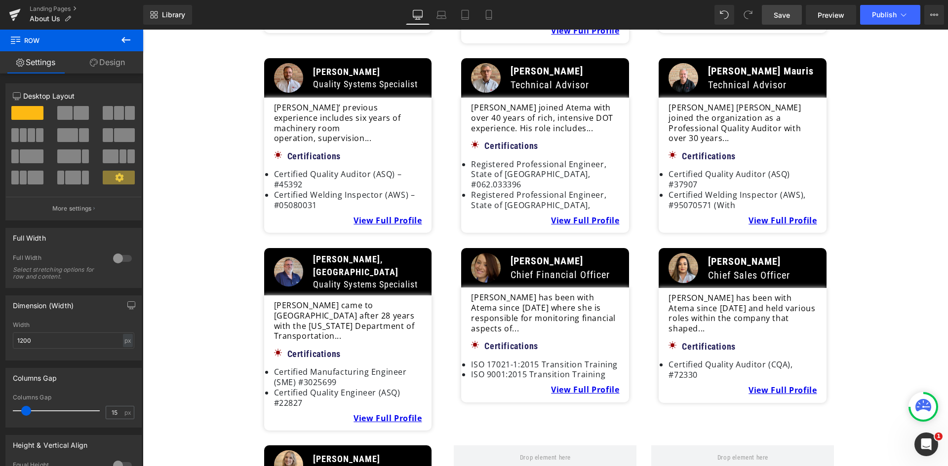
scroll to position [1333, 0]
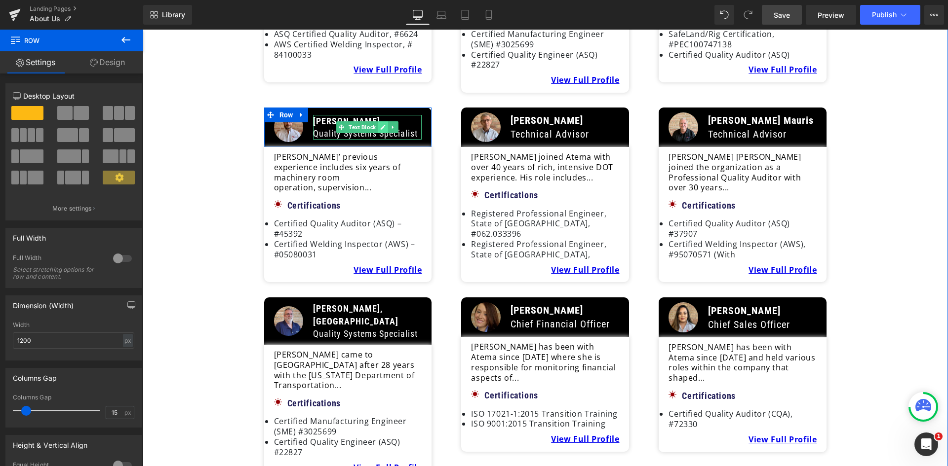
click at [378, 121] on link at bounding box center [383, 127] width 10 height 12
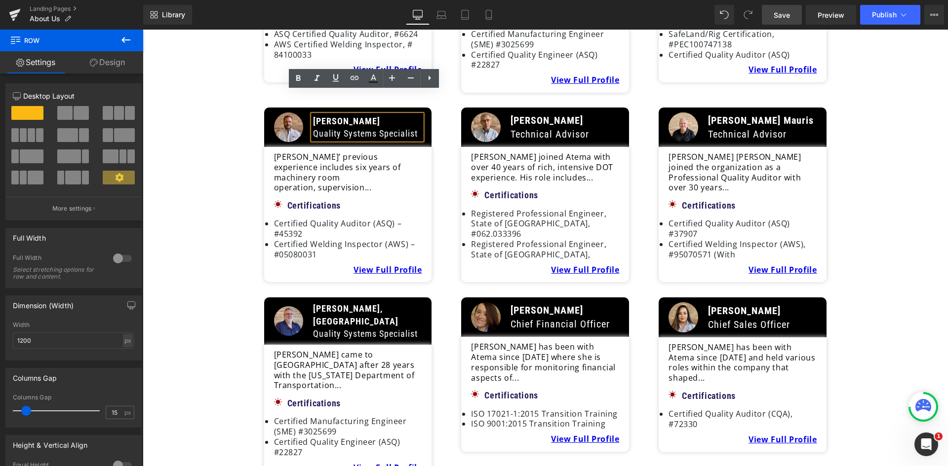
click at [368, 115] on p "[PERSON_NAME]" at bounding box center [367, 121] width 109 height 12
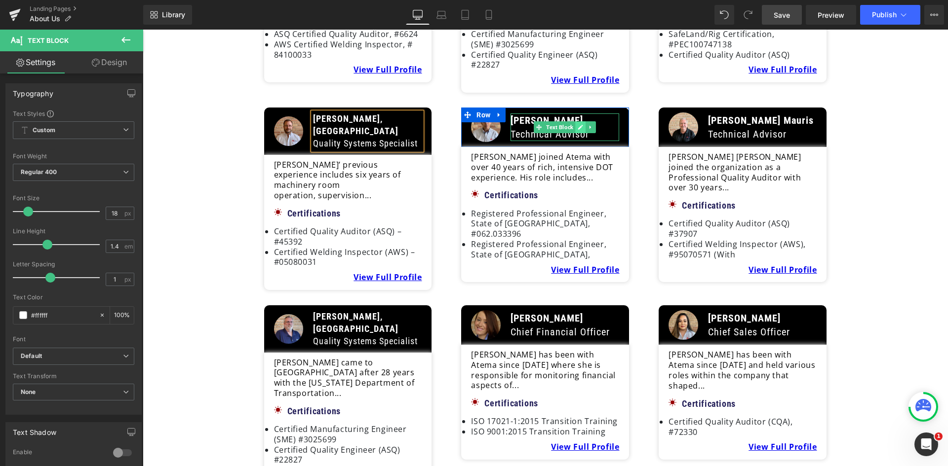
click at [576, 121] on link at bounding box center [581, 127] width 10 height 12
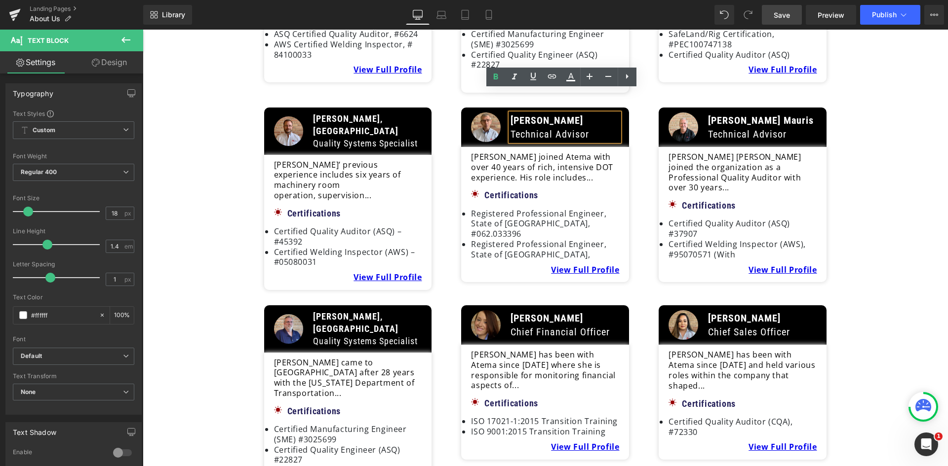
click at [566, 114] on p "[PERSON_NAME]" at bounding box center [564, 121] width 109 height 14
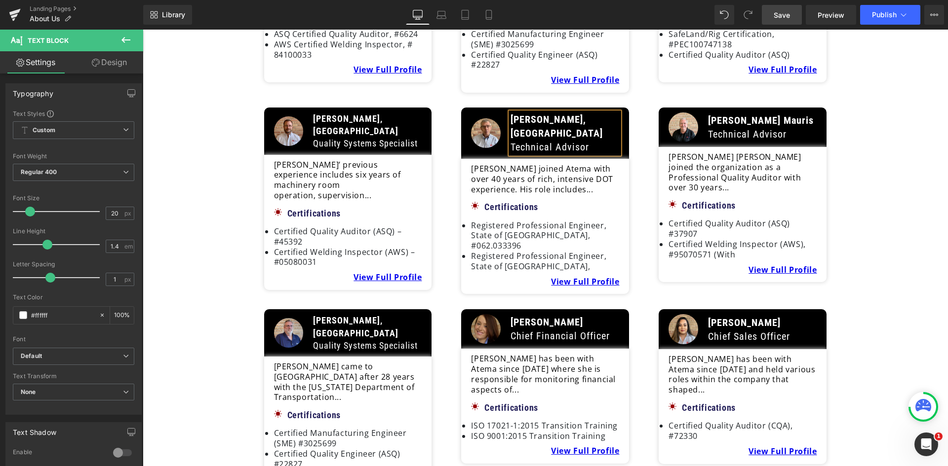
click at [854, 137] on div "Meet some members of the team Heading Image Anna Petroski President Text Block …" at bounding box center [545, 253] width 805 height 725
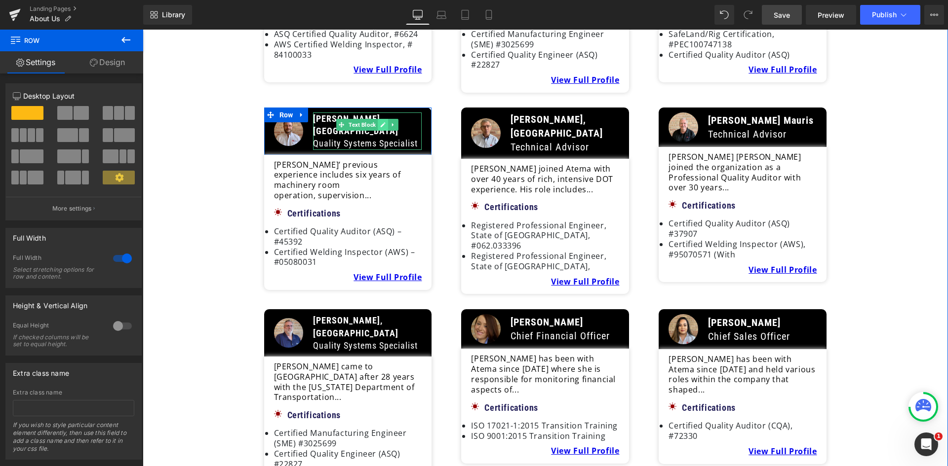
click at [380, 122] on icon at bounding box center [382, 125] width 5 height 6
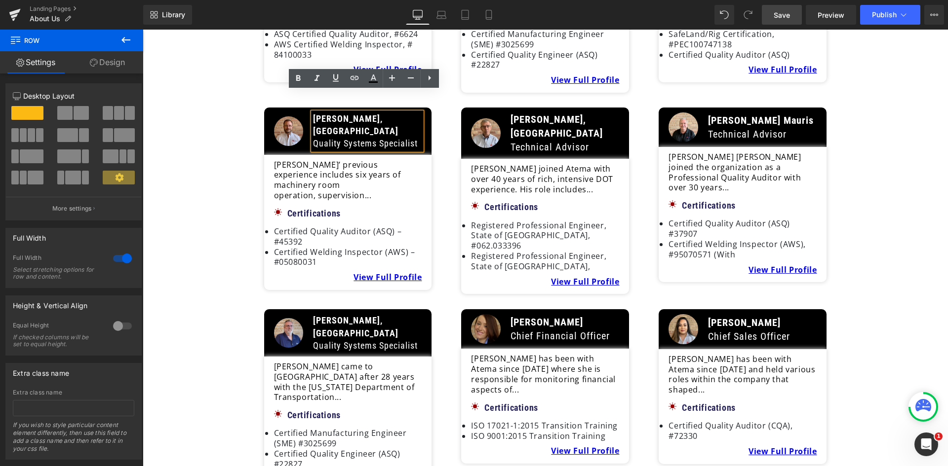
click at [380, 113] on p "Jim Callahan, PE" at bounding box center [367, 125] width 109 height 25
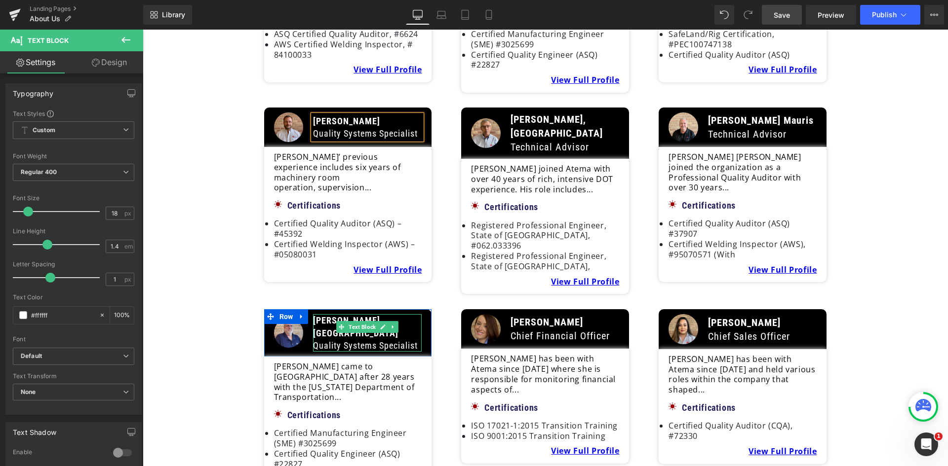
click at [376, 314] on p "Kent Nelson, PE" at bounding box center [367, 326] width 109 height 25
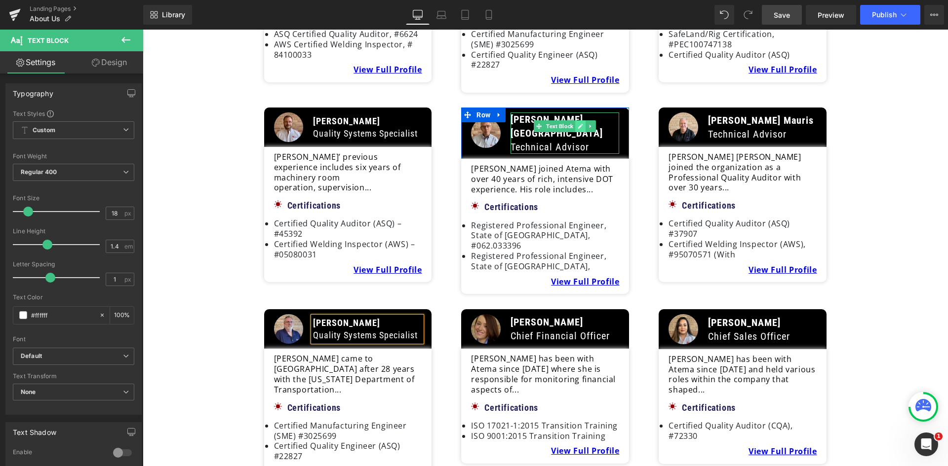
click at [578, 123] on icon at bounding box center [580, 126] width 5 height 6
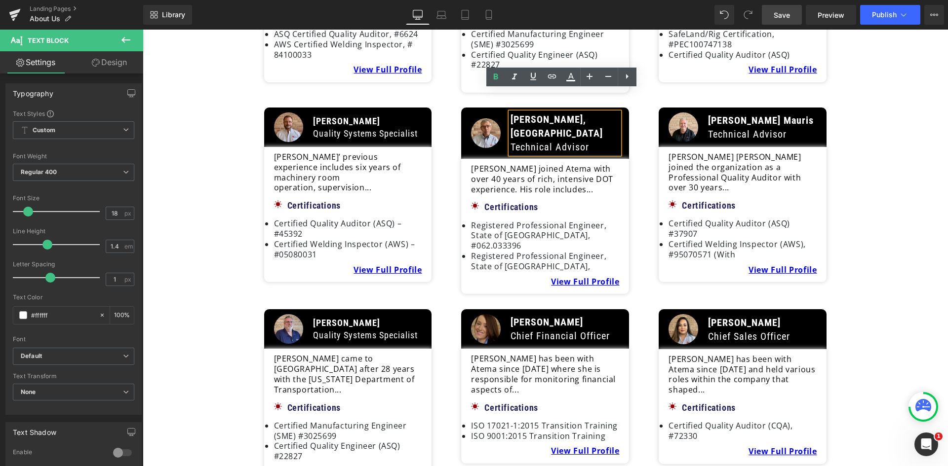
click at [581, 113] on p "Jon Edwards, PE" at bounding box center [564, 127] width 109 height 28
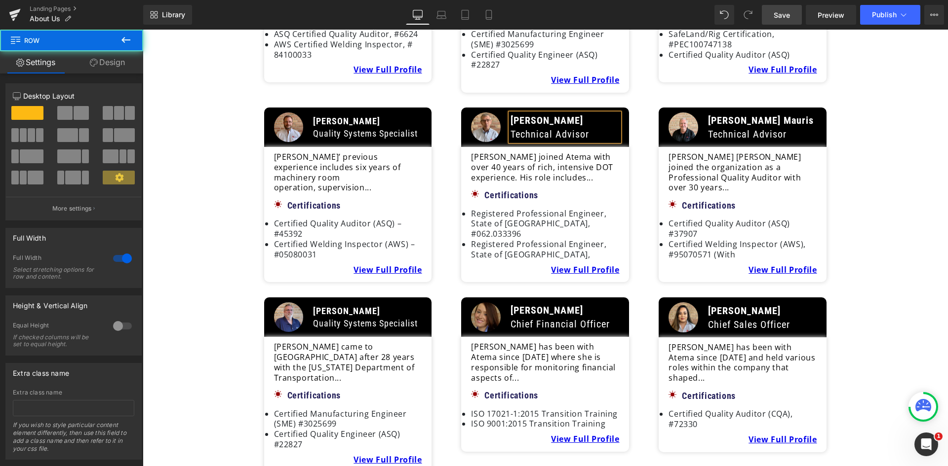
click at [841, 136] on div "Meet some members of the team Heading Image Anna Petroski President Text Block …" at bounding box center [545, 243] width 805 height 705
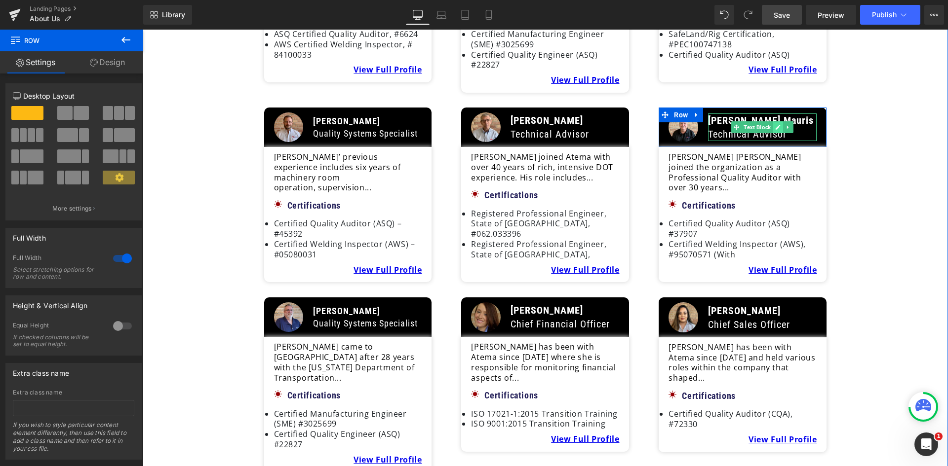
click at [775, 124] on icon at bounding box center [777, 127] width 5 height 6
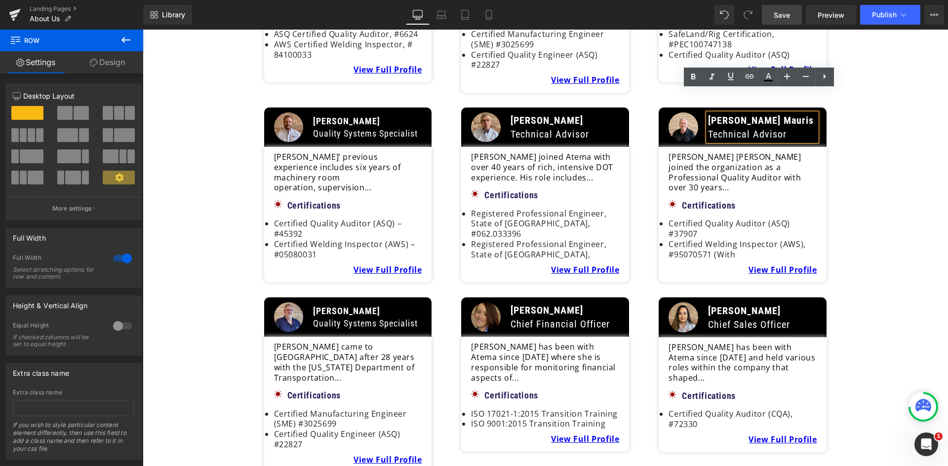
click at [753, 115] on span "[PERSON_NAME] Mauris" at bounding box center [761, 121] width 106 height 12
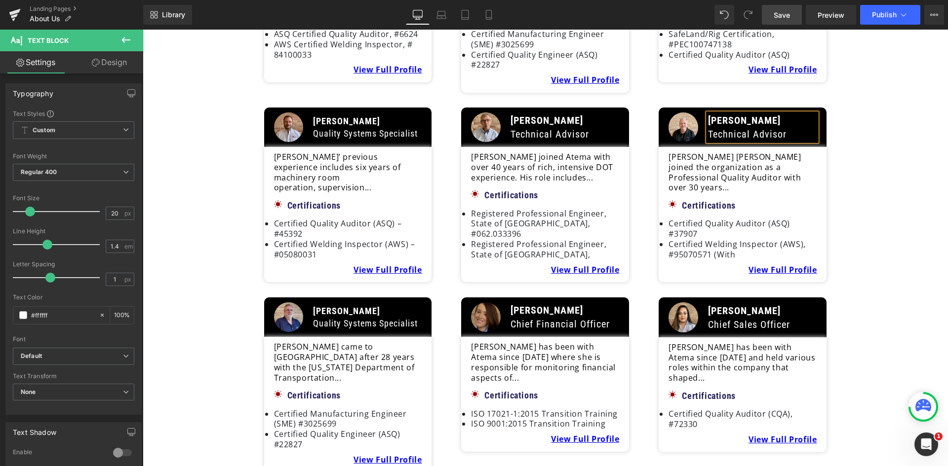
click at [847, 122] on div "Meet some members of the team Heading Image Anna Petroski President Text Block …" at bounding box center [545, 243] width 805 height 705
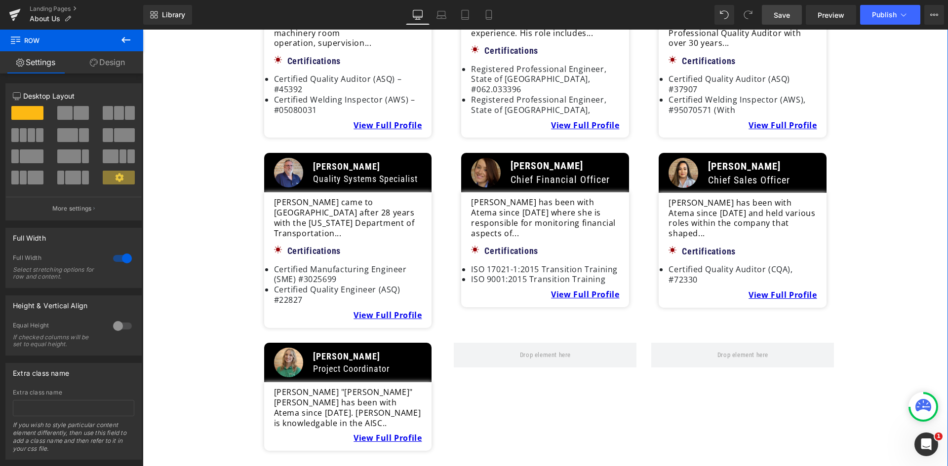
scroll to position [1481, 0]
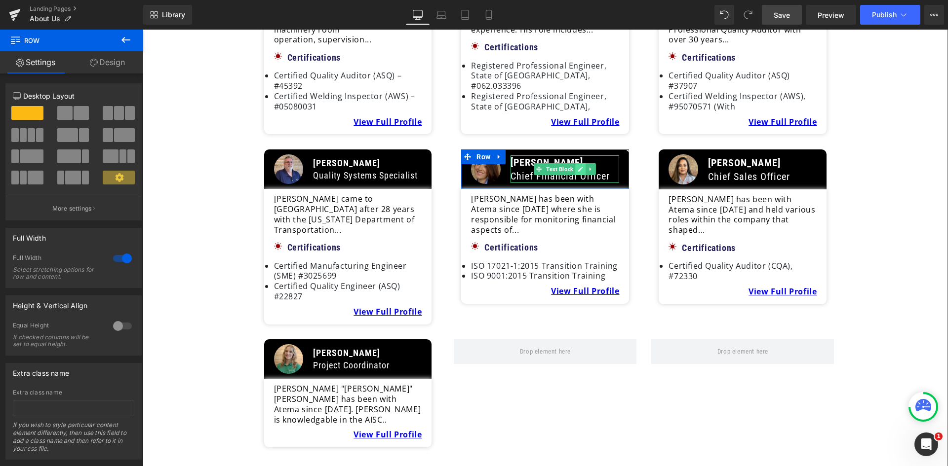
click at [578, 166] on icon at bounding box center [580, 169] width 5 height 6
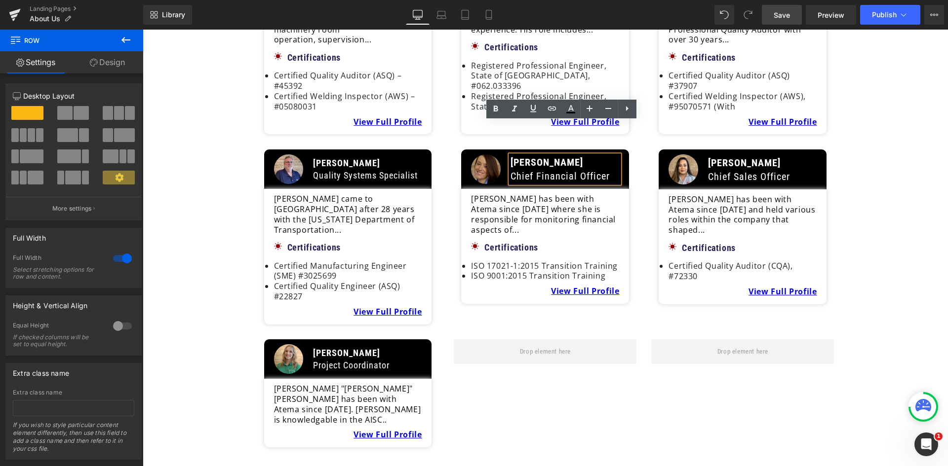
click at [578, 155] on p "[PERSON_NAME]" at bounding box center [564, 162] width 109 height 14
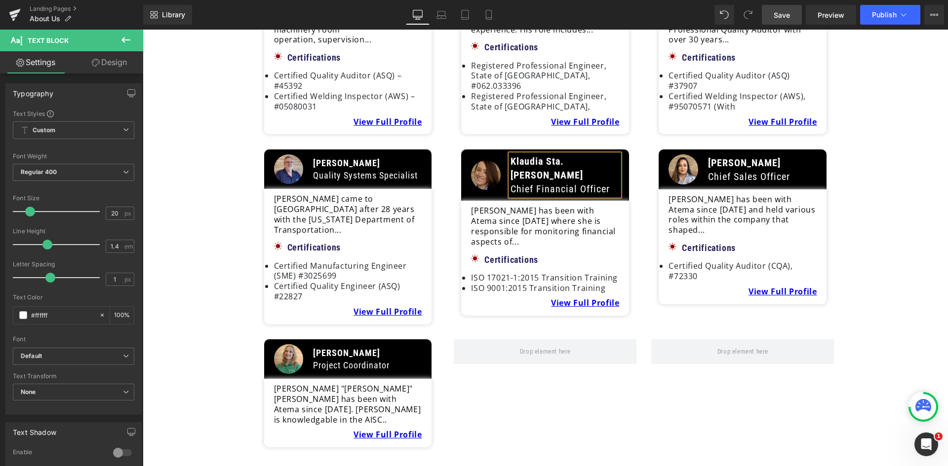
click at [852, 167] on div "Meet some members of the team Heading Image Anna Petroski President Text Block …" at bounding box center [545, 95] width 805 height 705
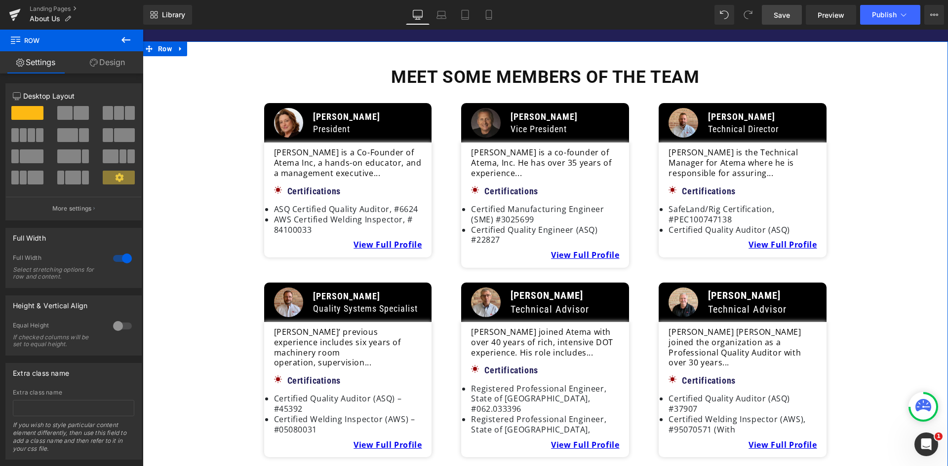
scroll to position [1135, 0]
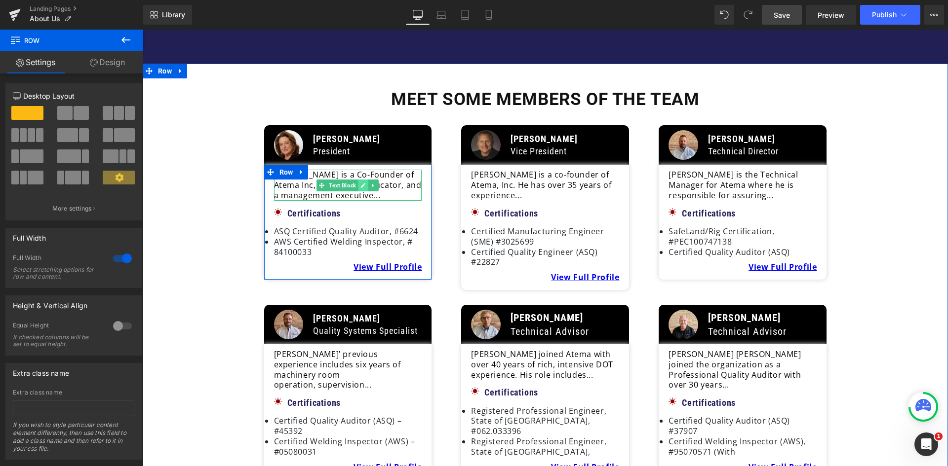
click at [358, 180] on link at bounding box center [363, 186] width 10 height 12
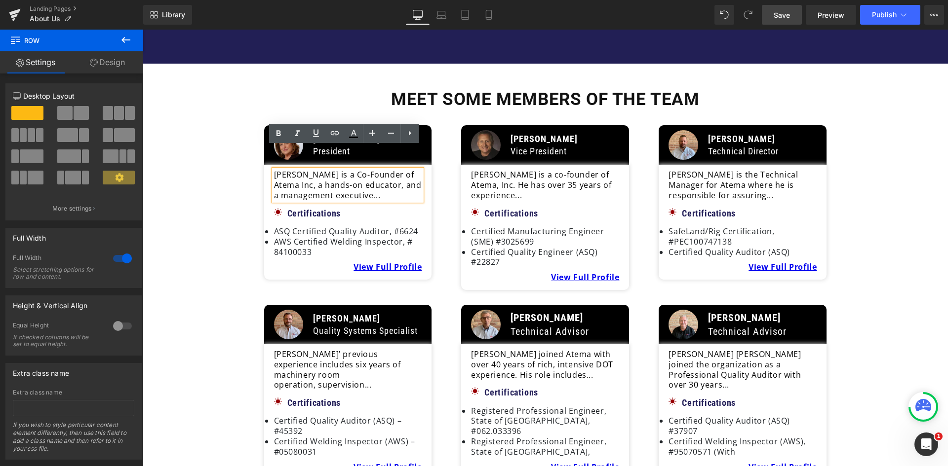
click at [349, 170] on p "Anna Petroski is a Co-Founder of Atema Inc, a hands-on educator, and a manageme…" at bounding box center [348, 185] width 148 height 31
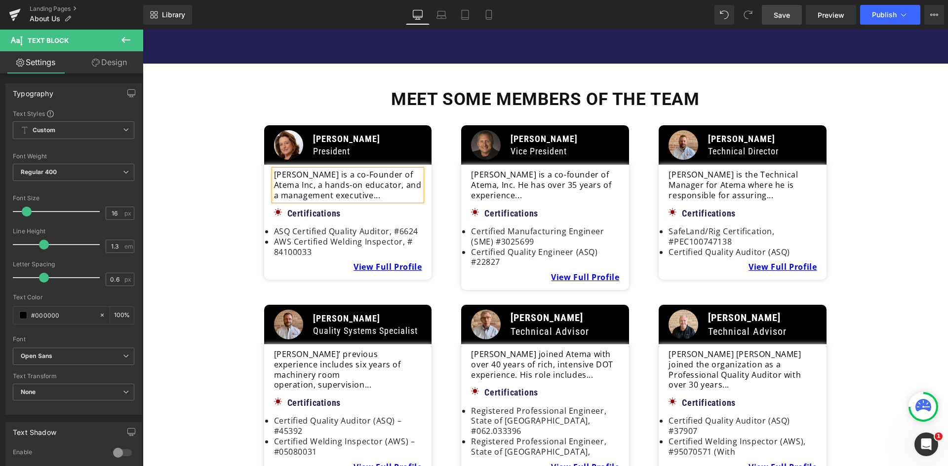
click at [872, 181] on div "Meet some members of the team Heading Image [PERSON_NAME] President Text Block …" at bounding box center [545, 440] width 805 height 705
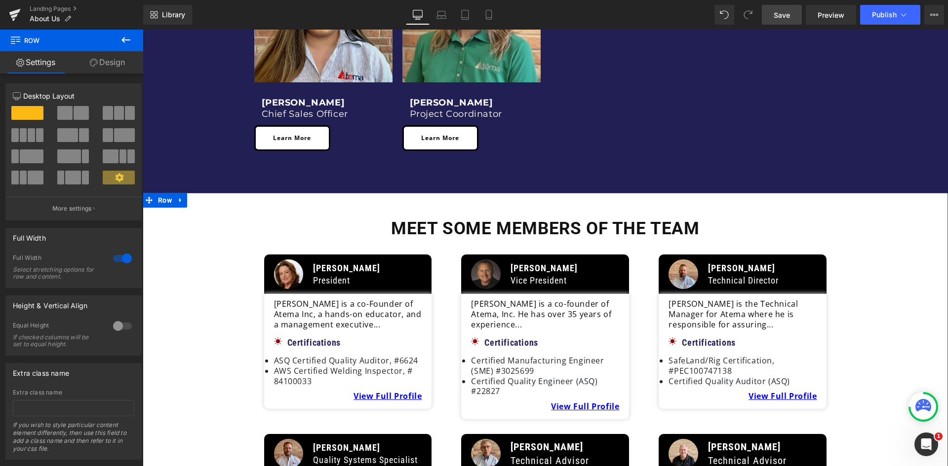
scroll to position [987, 0]
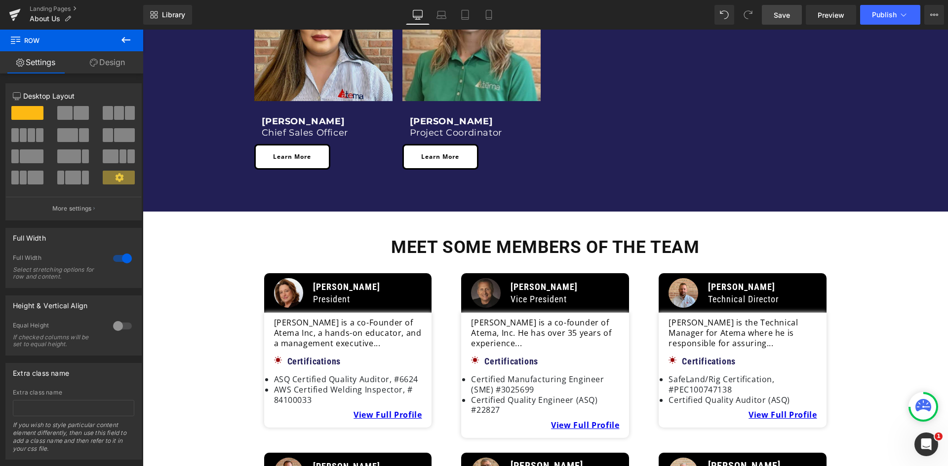
click at [782, 17] on span "Save" at bounding box center [781, 15] width 16 height 10
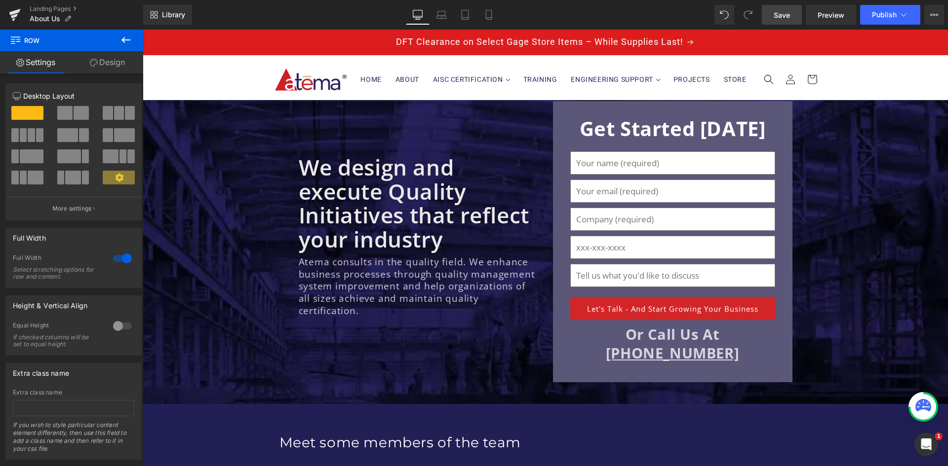
scroll to position [0, 0]
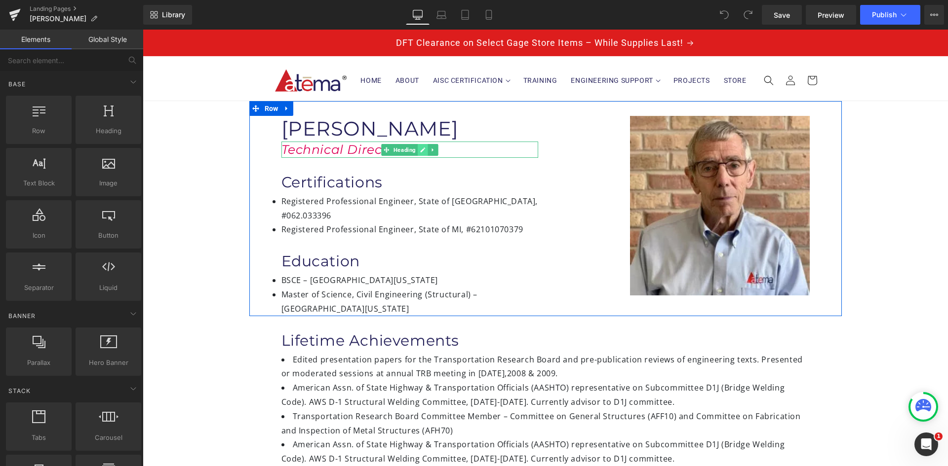
click at [418, 149] on link at bounding box center [423, 150] width 10 height 12
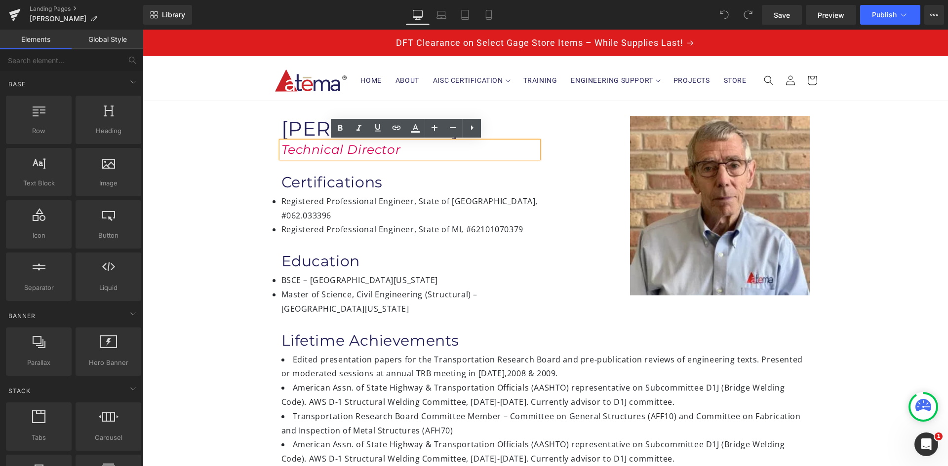
click at [411, 151] on h1 "Technical Director" at bounding box center [409, 150] width 257 height 16
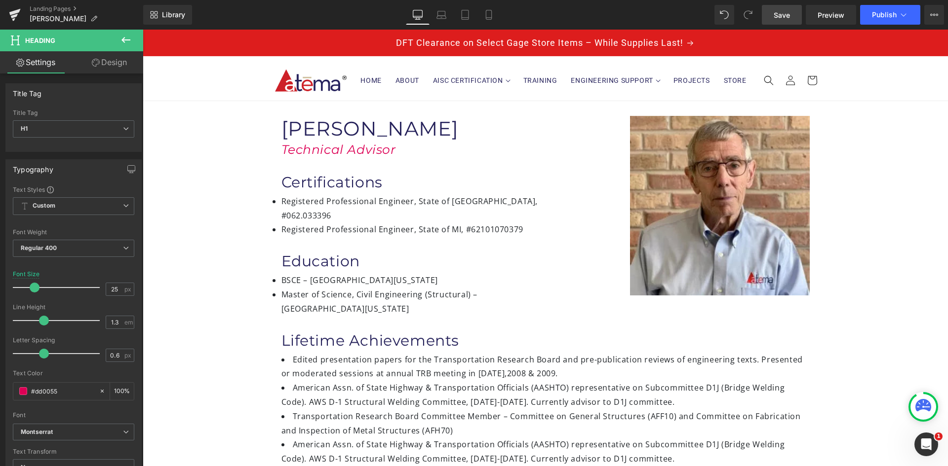
click at [787, 8] on link "Save" at bounding box center [782, 15] width 40 height 20
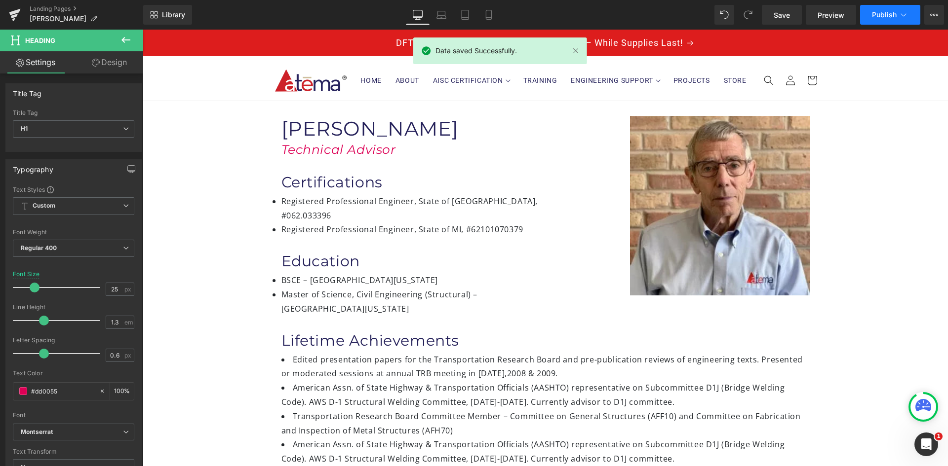
click at [886, 13] on span "Publish" at bounding box center [884, 15] width 25 height 8
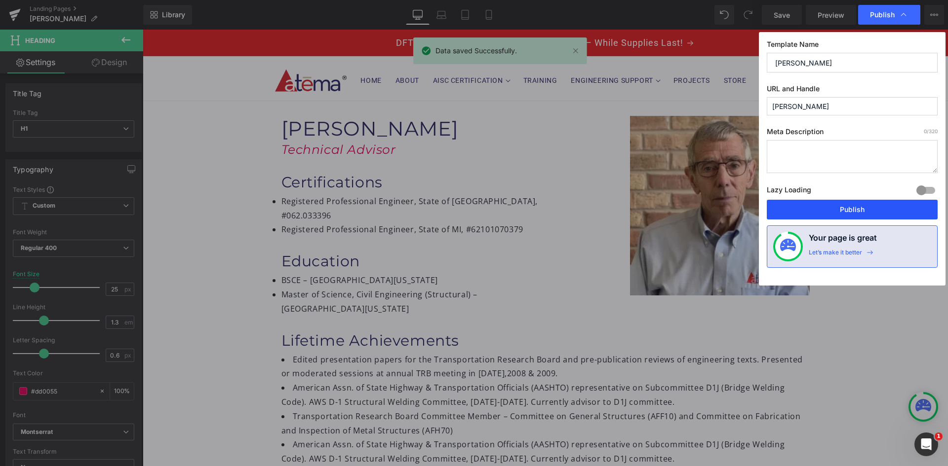
click at [851, 206] on button "Publish" at bounding box center [852, 210] width 171 height 20
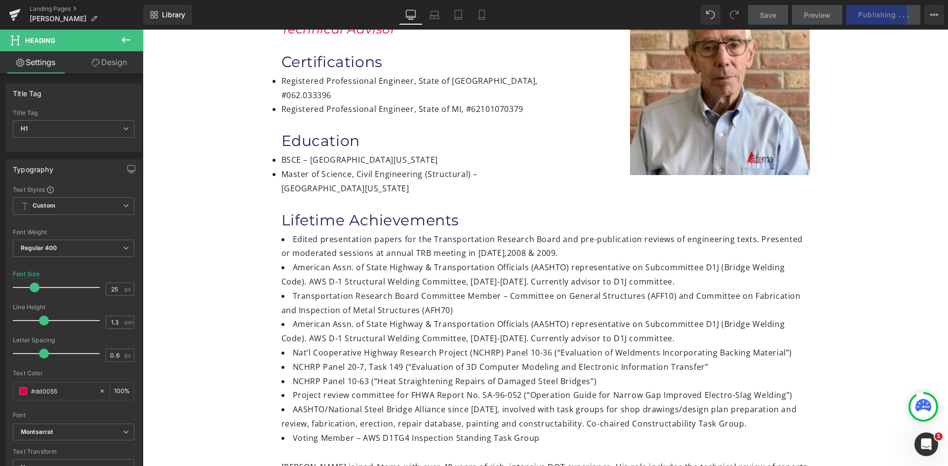
scroll to position [148, 0]
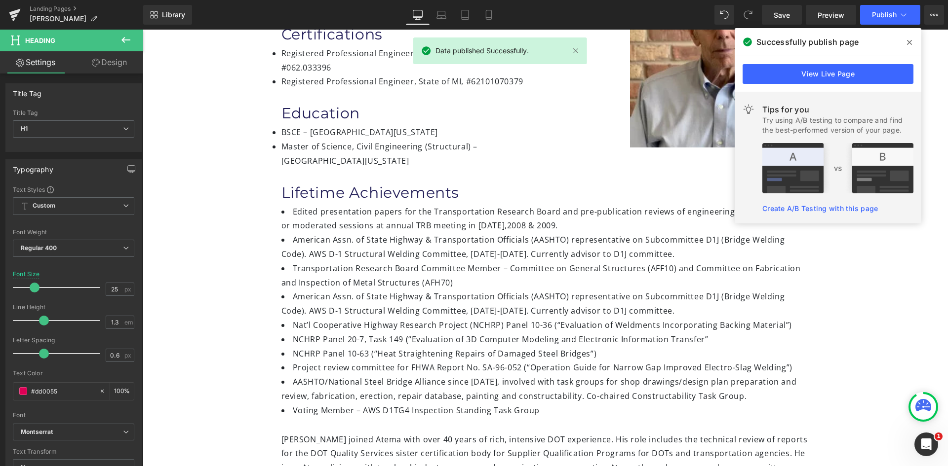
click at [912, 41] on span at bounding box center [909, 43] width 16 height 16
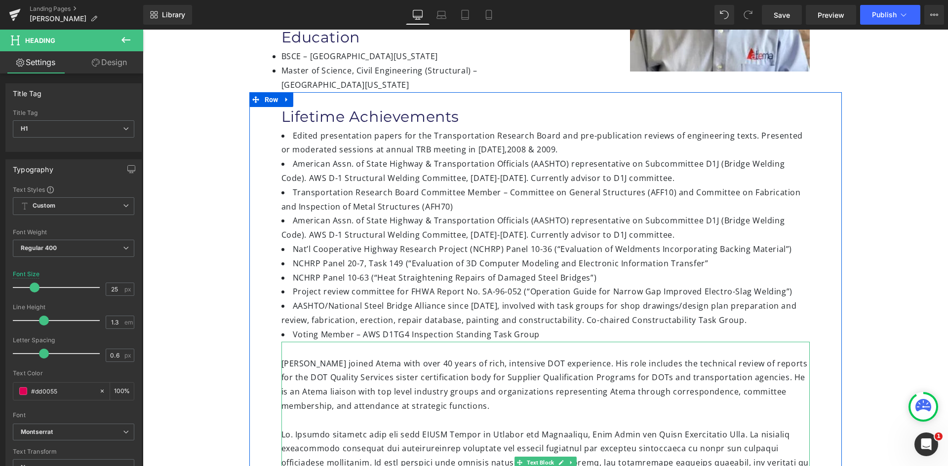
scroll to position [0, 0]
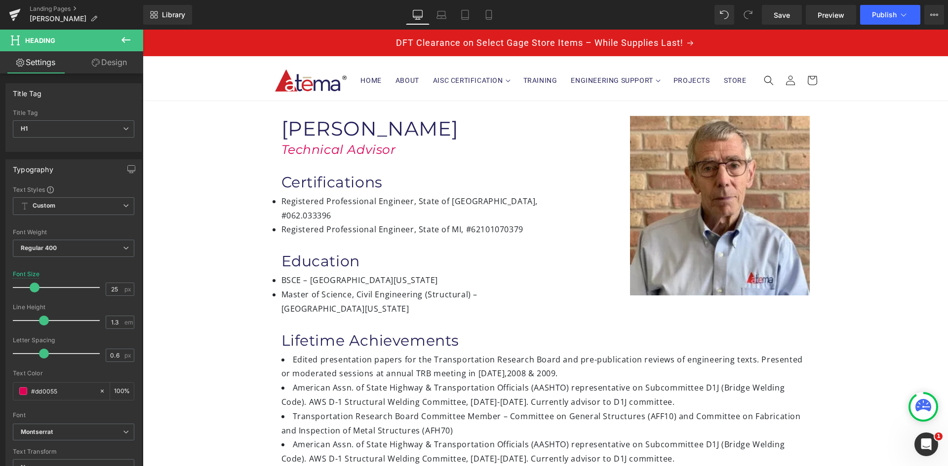
click at [365, 77] on span "Home" at bounding box center [370, 80] width 21 height 9
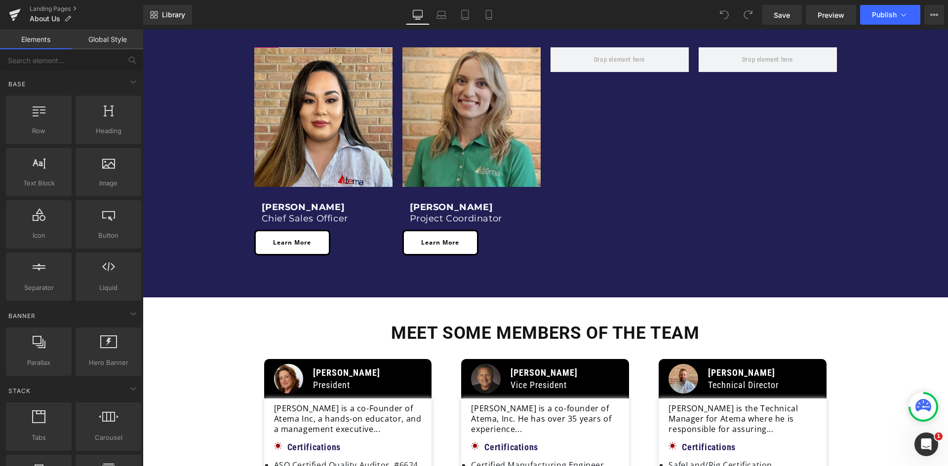
scroll to position [1185, 0]
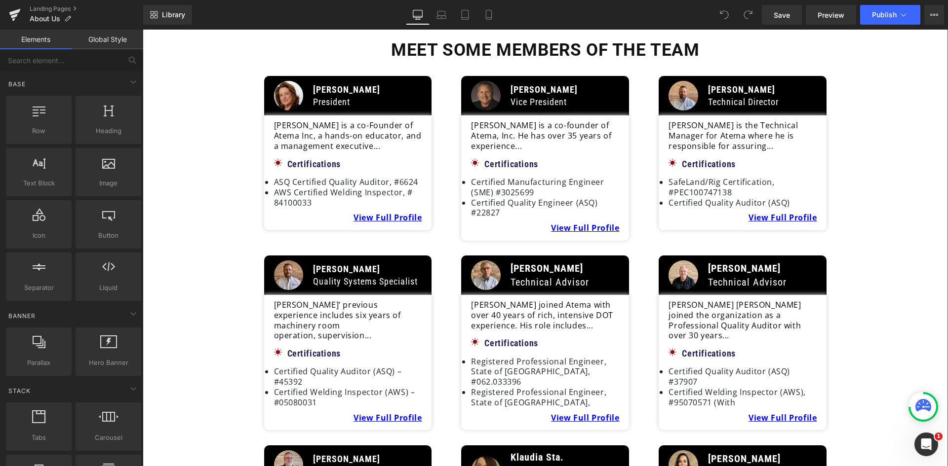
drag, startPoint x: 858, startPoint y: 225, endPoint x: 855, endPoint y: 318, distance: 93.3
click at [858, 225] on div "Meet some members of the team Heading Image [PERSON_NAME] President Text Block …" at bounding box center [545, 391] width 805 height 705
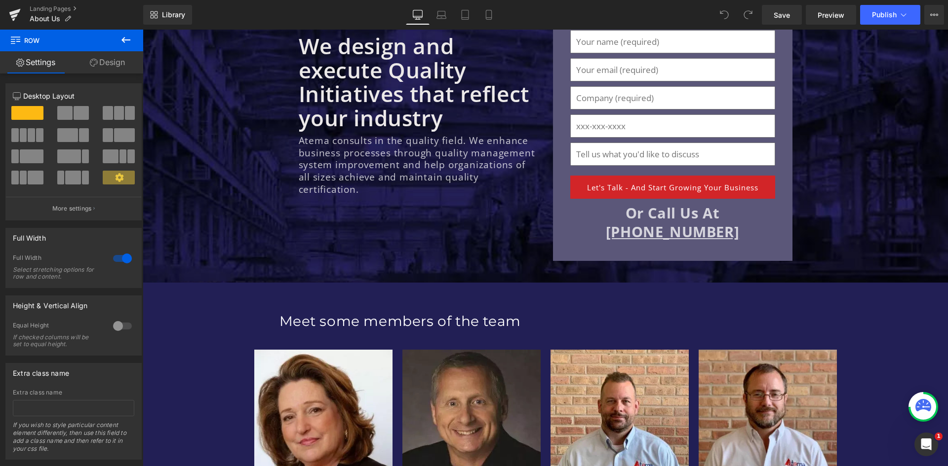
scroll to position [0, 0]
